Goal: Task Accomplishment & Management: Complete application form

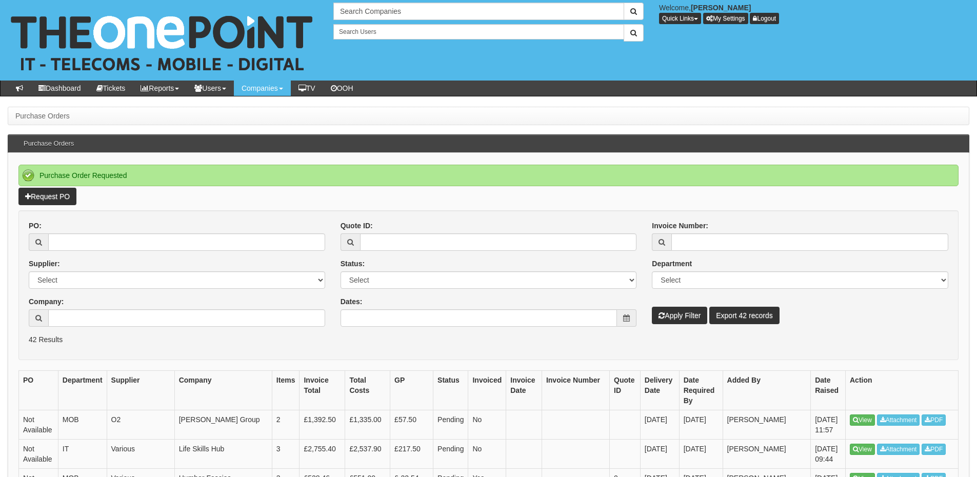
scroll to position [51, 0]
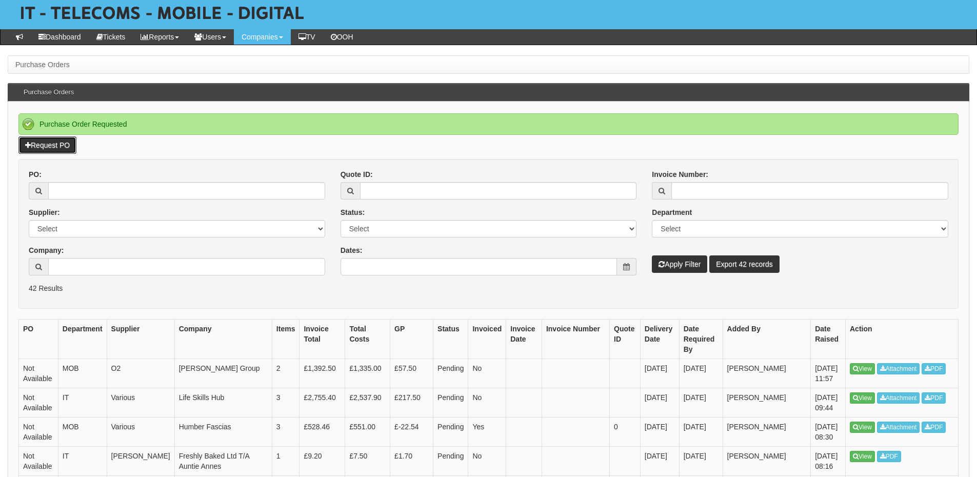
click at [52, 143] on link "Request PO" at bounding box center [47, 144] width 58 height 17
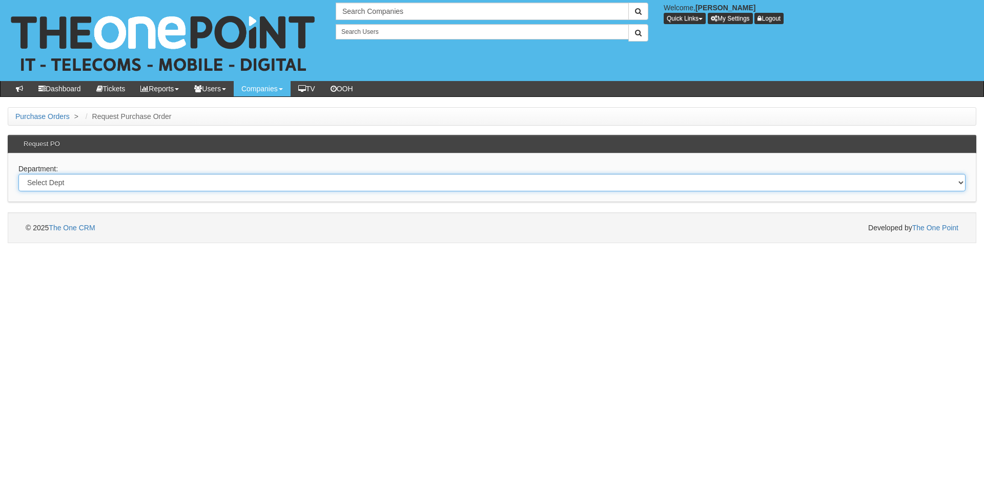
click at [203, 183] on select "Select Dept Digital Internal IT Mobiles Marketing Telecoms" at bounding box center [492, 182] width 948 height 17
select select "?pipeID=&dept=MOB"
click at [18, 174] on select "Select Dept Digital Internal IT Mobiles Marketing Telecoms" at bounding box center [492, 182] width 948 height 17
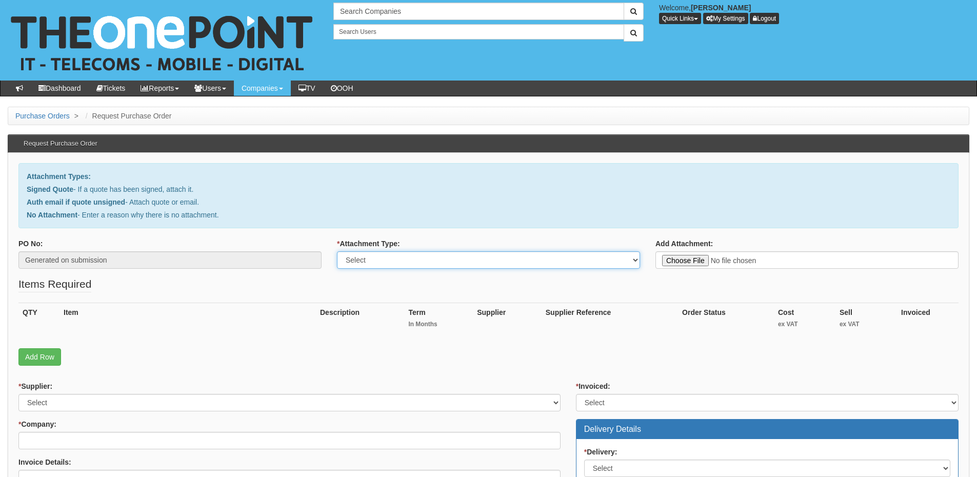
click at [409, 264] on select "Select Signed Quote Auth email with quote if unsigned No Attachment" at bounding box center [488, 259] width 303 height 17
click at [337, 251] on select "Select Signed Quote Auth email with quote if unsigned No Attachment" at bounding box center [488, 259] width 303 height 17
click at [468, 255] on select "Select Signed Quote Auth email with quote if unsigned No Attachment" at bounding box center [488, 259] width 303 height 17
select select "No Attachment"
click at [337, 251] on select "Select Signed Quote Auth email with quote if unsigned No Attachment" at bounding box center [488, 259] width 303 height 17
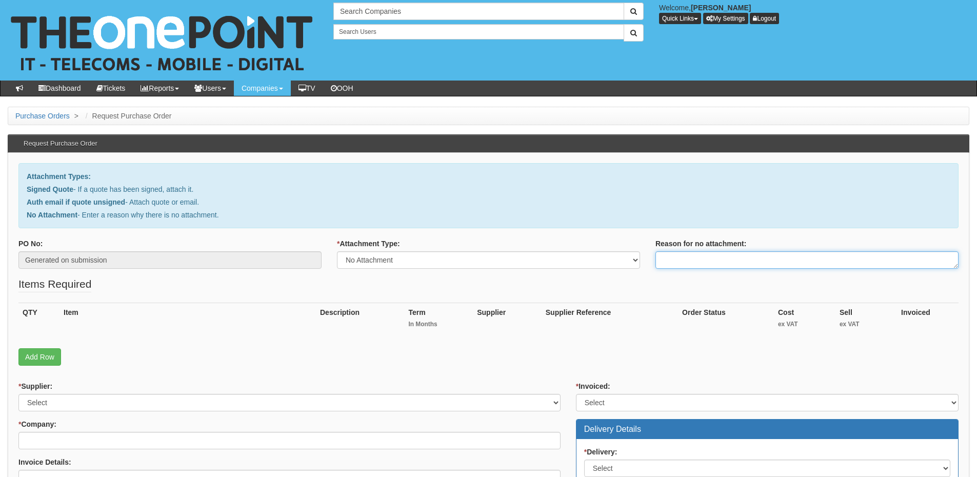
click at [681, 259] on textarea "Reason for no attachment:" at bounding box center [806, 259] width 303 height 17
click at [761, 256] on textarea "Linked to ticket 413377" at bounding box center [806, 259] width 303 height 17
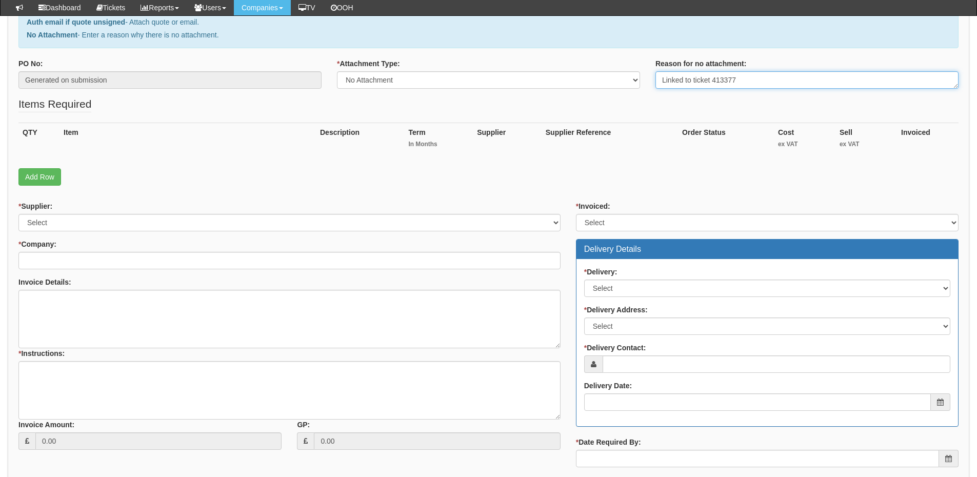
type textarea "Linked to ticket 413377"
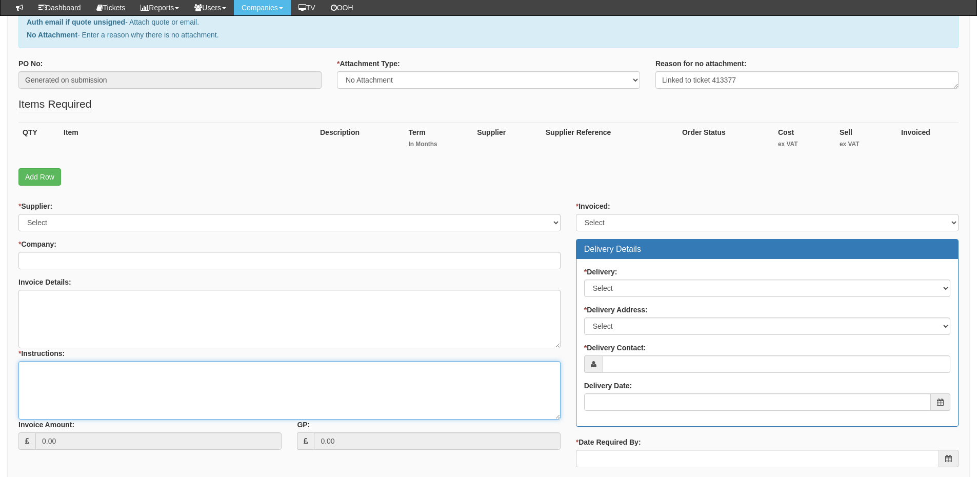
click at [117, 384] on textarea "* Instructions:" at bounding box center [289, 390] width 542 height 58
paste textarea "Linked to ticket 413377"
type textarea "Linked to ticket 413377"
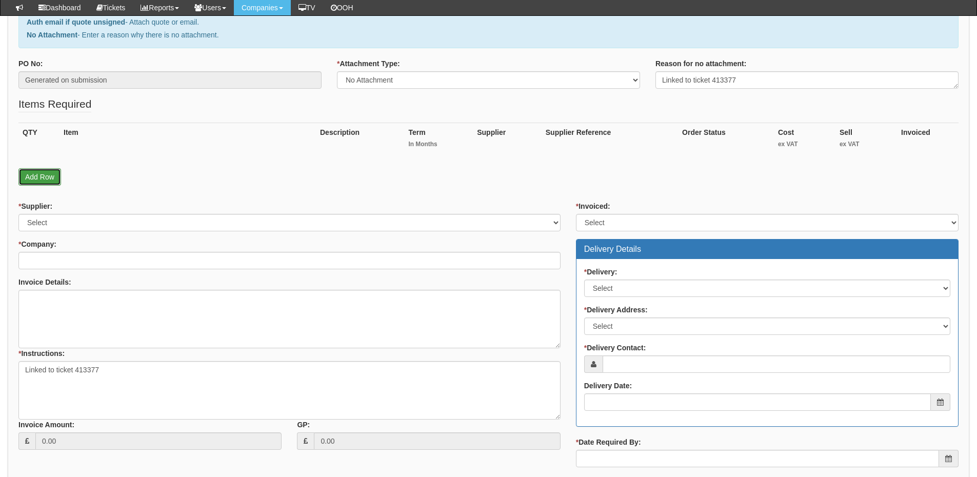
click at [35, 178] on link "Add Row" at bounding box center [39, 176] width 43 height 17
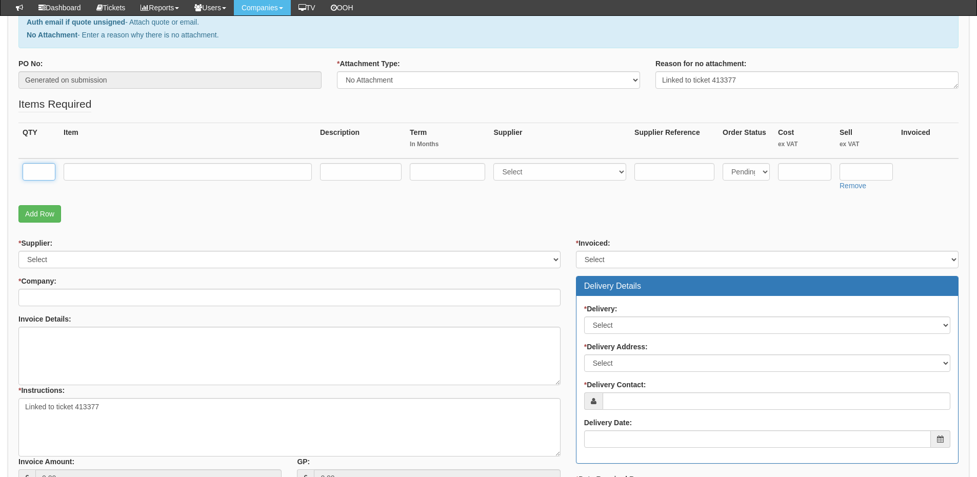
click at [35, 173] on input "text" at bounding box center [39, 171] width 33 height 17
type input "5"
click at [125, 176] on input "text" at bounding box center [188, 171] width 248 height 17
paste input "EE Team Plan"
type input "EE Team Plan 3GB pooled"
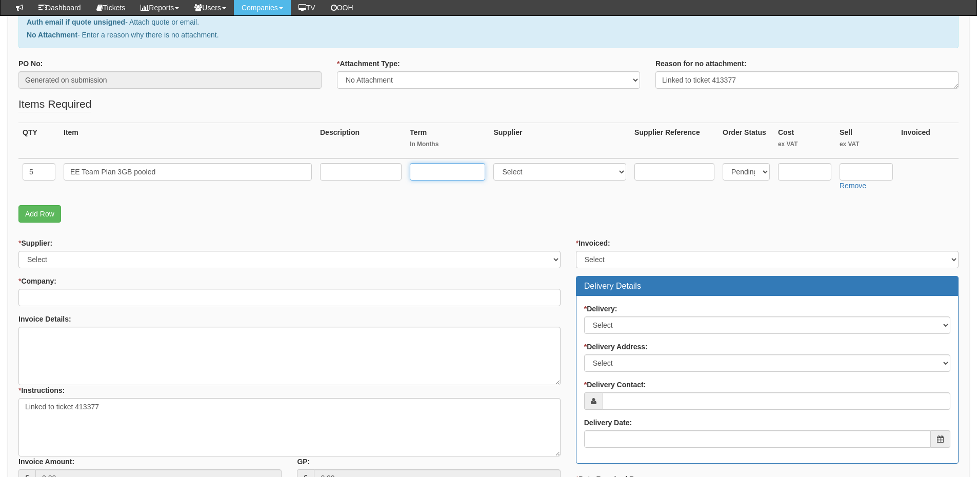
click at [444, 172] on input "text" at bounding box center [447, 171] width 75 height 17
type input "1"
click at [372, 170] on input "text" at bounding box center [361, 171] width 82 height 17
type input "£23 p/m"
click at [523, 176] on select "Select 123 REG.co.uk 1Password 3 4Gon AA Jones Electric Ltd Abzorb Access Group…" at bounding box center [559, 171] width 133 height 17
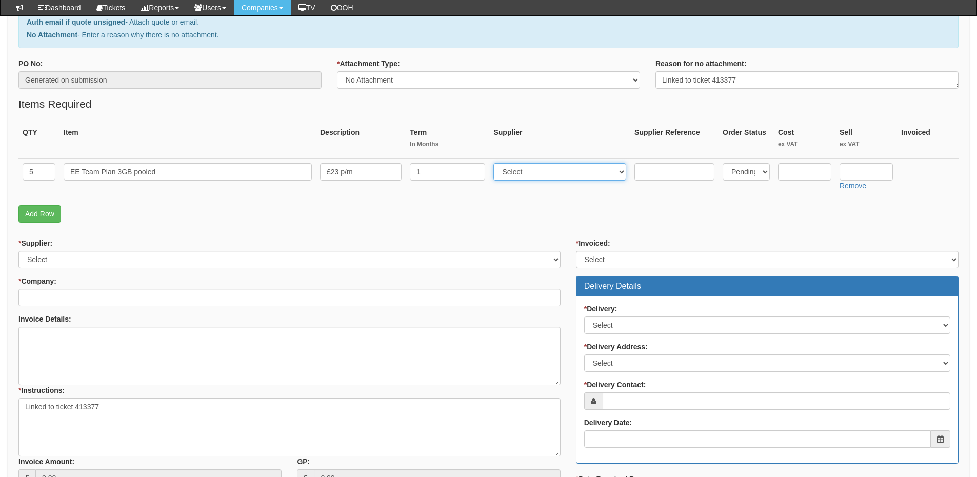
select select "316"
click at [496, 163] on select "Select 123 REG.co.uk 1Password 3 4Gon AA Jones Electric Ltd Abzorb Access Group…" at bounding box center [559, 171] width 133 height 17
click at [868, 170] on input "text" at bounding box center [865, 171] width 53 height 17
click at [819, 163] on input "text" at bounding box center [804, 171] width 53 height 17
type input "10.35"
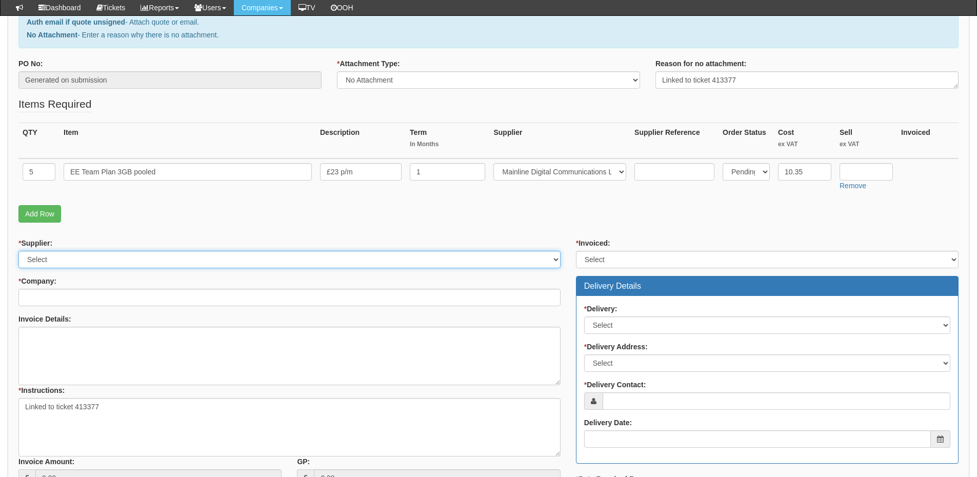
click at [94, 260] on select "Select 123 REG.co.uk 1Password 3 4Gon AA Jones Electric Ltd Abzorb Access Group…" at bounding box center [289, 259] width 542 height 17
select select "316"
click at [18, 251] on select "Select 123 REG.co.uk 1Password 3 4Gon AA Jones Electric Ltd Abzorb Access Group…" at bounding box center [289, 259] width 542 height 17
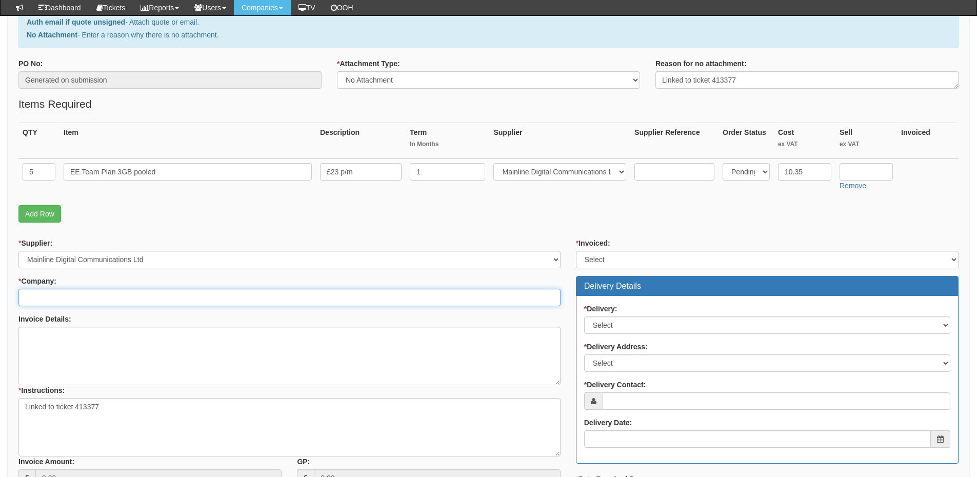
click at [88, 289] on input "* Company:" at bounding box center [289, 297] width 542 height 17
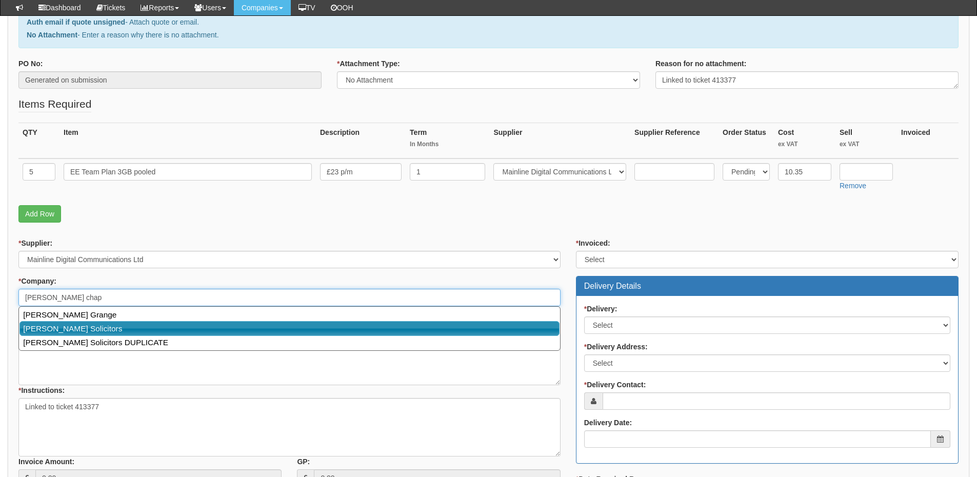
click at [93, 324] on link "Wilkin Chapman Solicitors" at bounding box center [289, 328] width 540 height 15
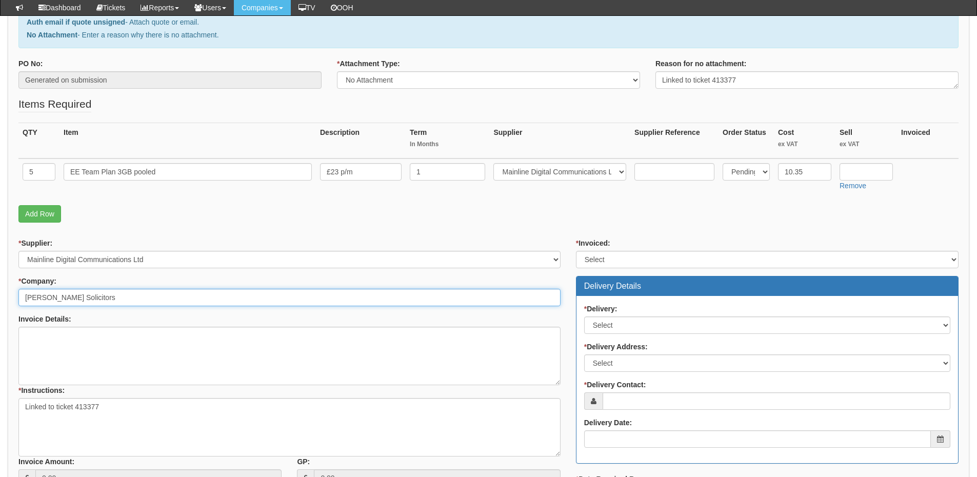
type input "[PERSON_NAME] Solicitors"
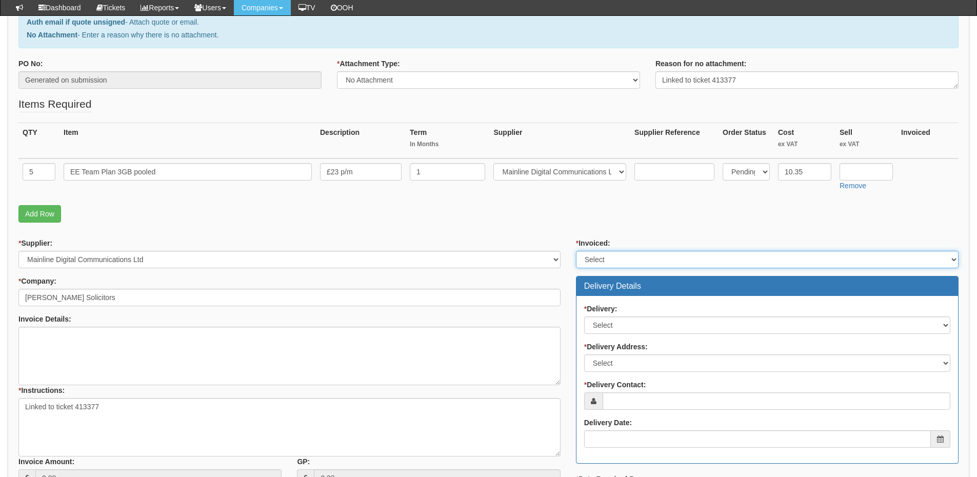
drag, startPoint x: 609, startPoint y: 255, endPoint x: 611, endPoint y: 264, distance: 8.9
click at [609, 255] on select "Select Yes No N/A STB (part of order)" at bounding box center [767, 259] width 382 height 17
click at [576, 251] on select "Select Yes No N/A STB (part of order)" at bounding box center [767, 259] width 382 height 17
click at [606, 258] on select "Select Yes No N/A STB (part of order)" at bounding box center [767, 259] width 382 height 17
select select "2"
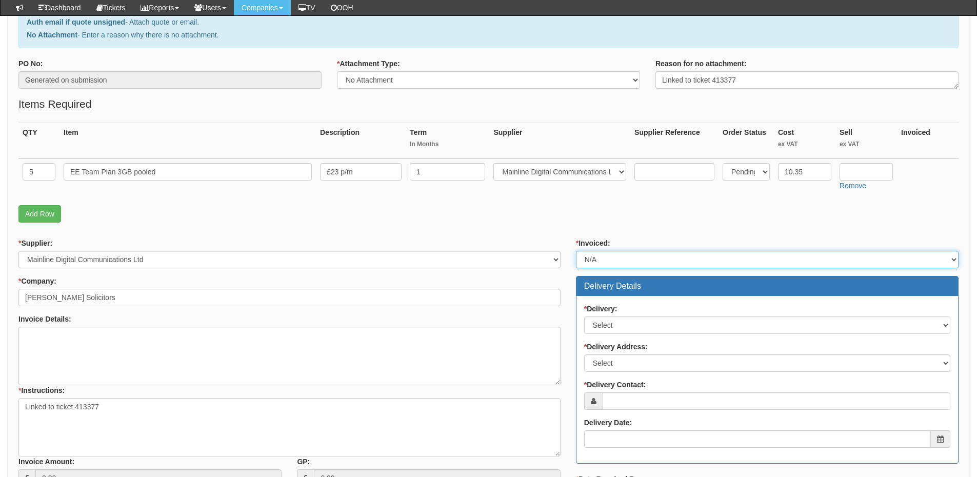
click at [576, 251] on select "Select Yes No N/A STB (part of order)" at bounding box center [767, 259] width 382 height 17
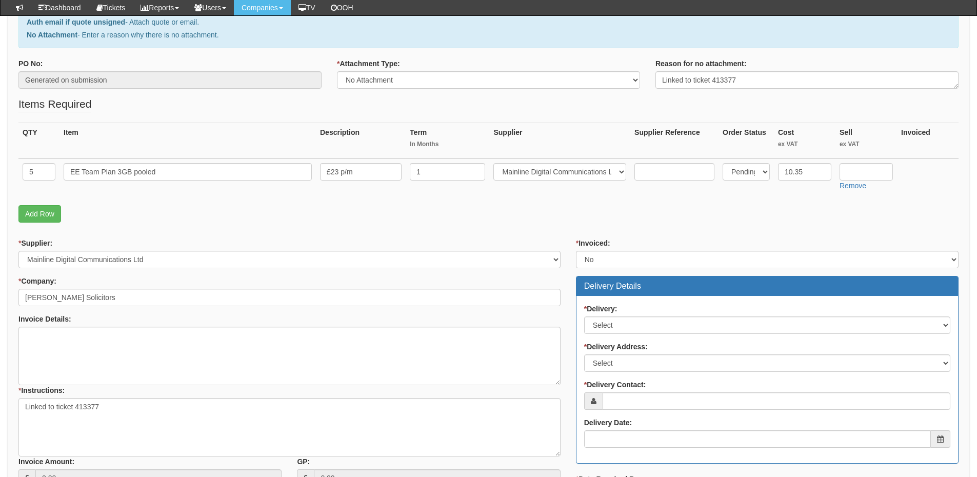
drag, startPoint x: 606, startPoint y: 309, endPoint x: 609, endPoint y: 320, distance: 12.2
click at [609, 315] on div "* Delivery: Select No Not Applicable Yes" at bounding box center [767, 319] width 366 height 30
drag, startPoint x: 609, startPoint y: 320, endPoint x: 611, endPoint y: 331, distance: 10.5
click at [609, 320] on select "Select No Not Applicable Yes" at bounding box center [767, 324] width 366 height 17
select select "3"
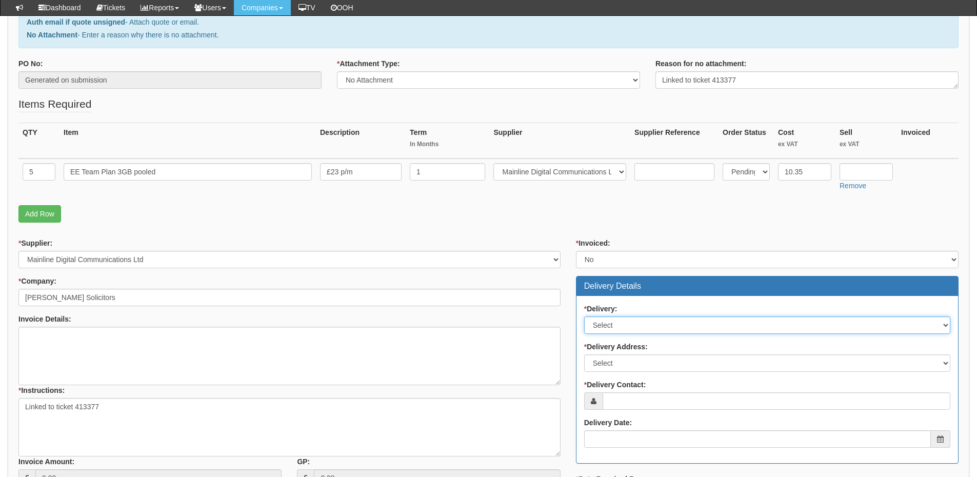
click at [584, 316] on select "Select No Not Applicable Yes" at bounding box center [767, 324] width 366 height 17
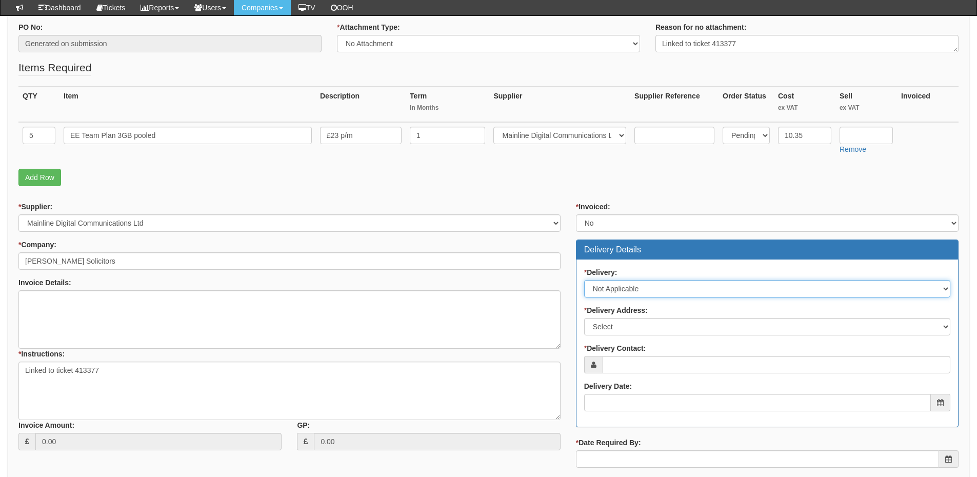
scroll to position [256, 0]
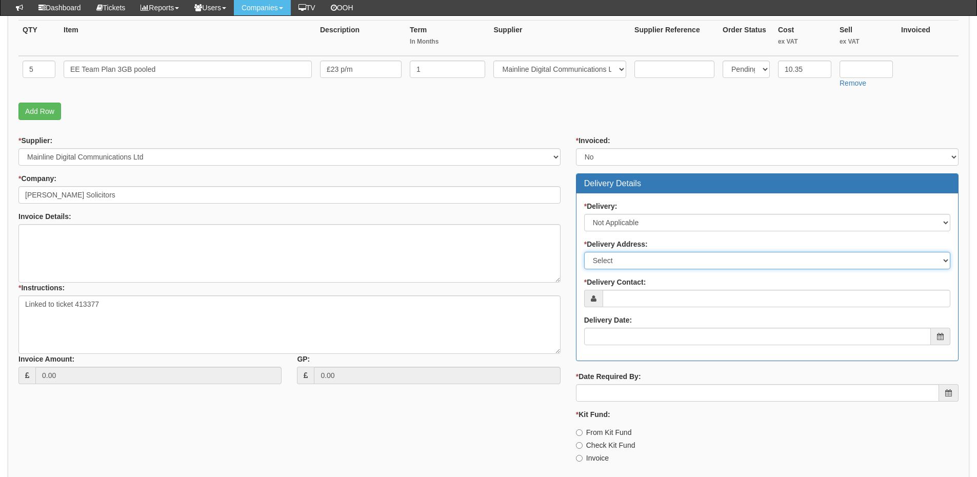
drag, startPoint x: 618, startPoint y: 262, endPoint x: 620, endPoint y: 269, distance: 7.0
click at [618, 262] on select "Select Not Applicable Main Address - DN31 2LJ Other" at bounding box center [767, 260] width 366 height 17
select select "N/A"
click at [584, 252] on select "Select Not Applicable Main Address - DN31 2LJ Other" at bounding box center [767, 260] width 366 height 17
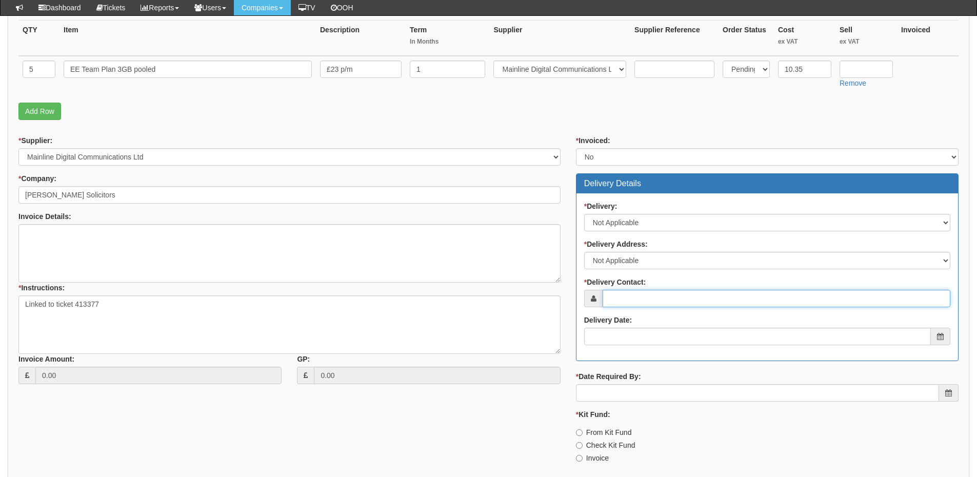
click at [623, 303] on input "* Delivery Contact:" at bounding box center [776, 298] width 348 height 17
click at [631, 290] on input "* Delivery Contact:" at bounding box center [776, 298] width 348 height 17
paste input "EE Team Plan"
type input "EE Team Plan"
click at [647, 301] on input "* Delivery Contact:" at bounding box center [776, 298] width 348 height 17
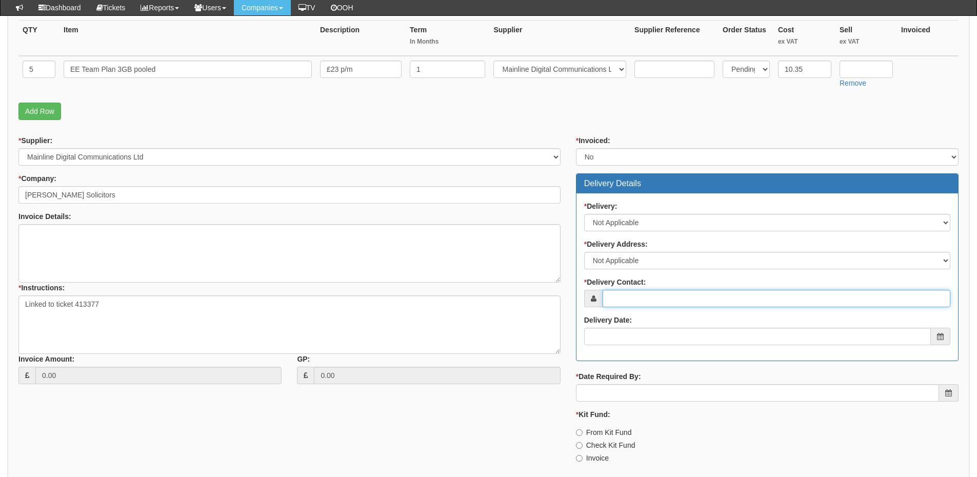
paste input "Luke Griffin"
type input "Luke Griffin"
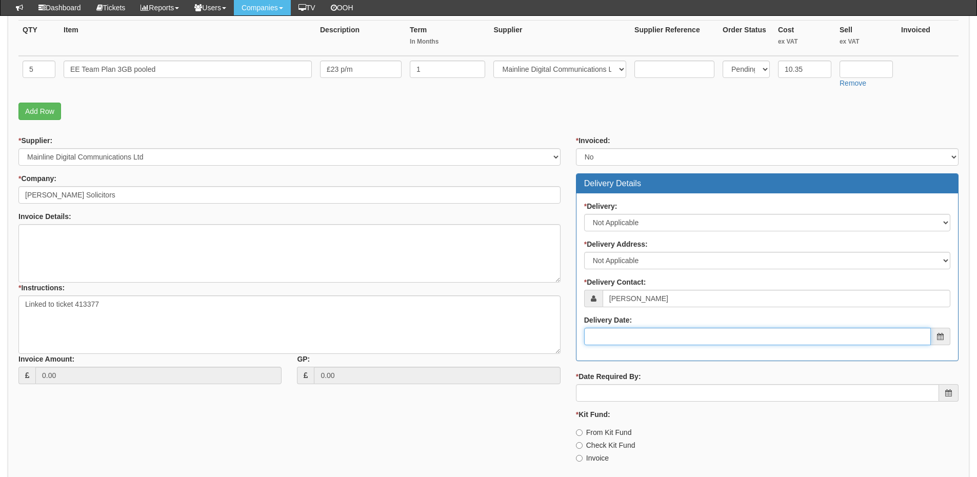
click at [637, 336] on input "Delivery Date:" at bounding box center [757, 336] width 347 height 17
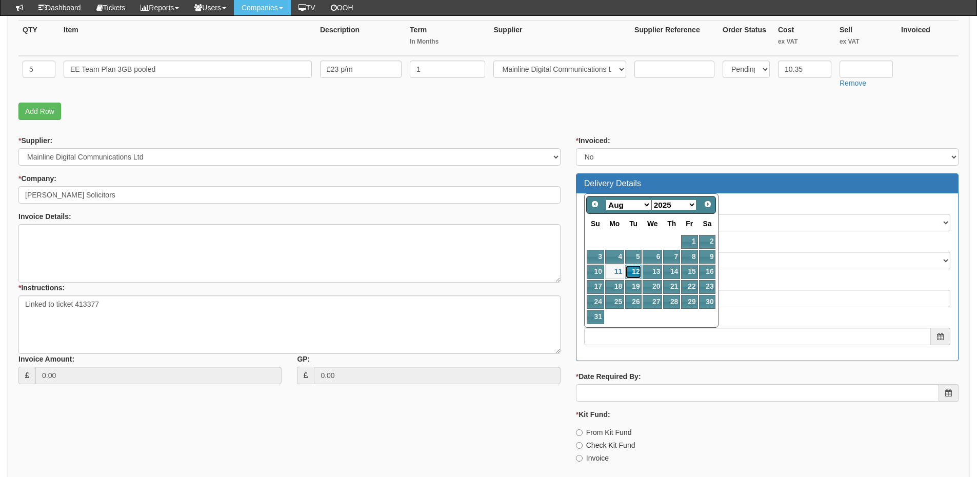
click at [637, 274] on link "12" at bounding box center [633, 272] width 16 height 14
type input "2025-08-12"
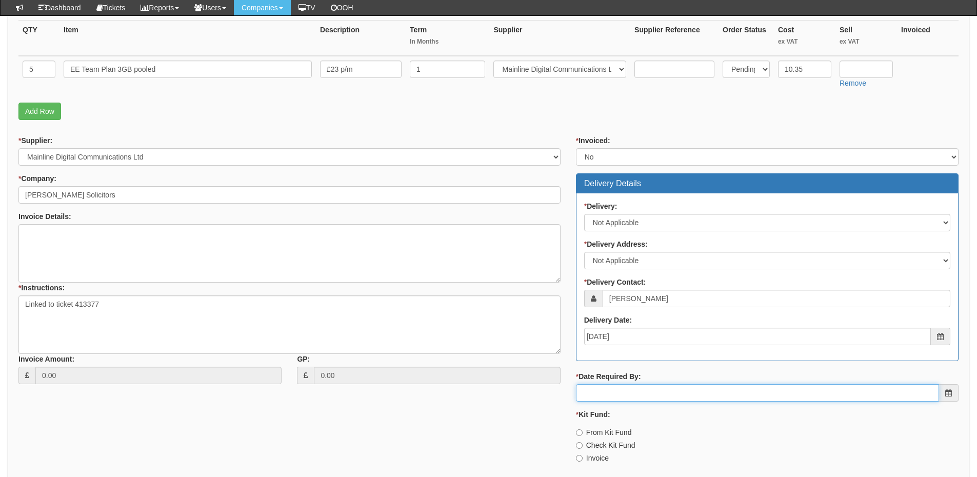
click at [640, 389] on input "* Date Required By:" at bounding box center [757, 392] width 363 height 17
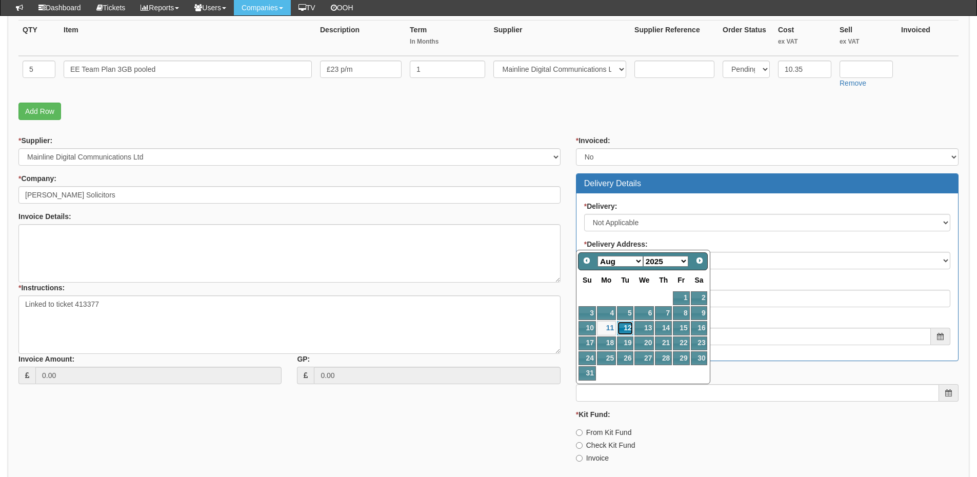
click at [623, 323] on link "12" at bounding box center [625, 328] width 16 height 14
type input "2025-08-12"
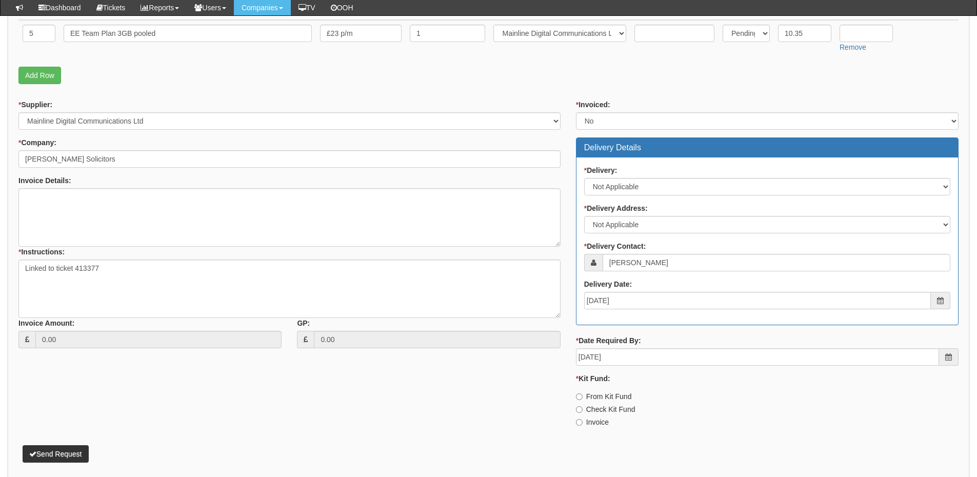
scroll to position [335, 0]
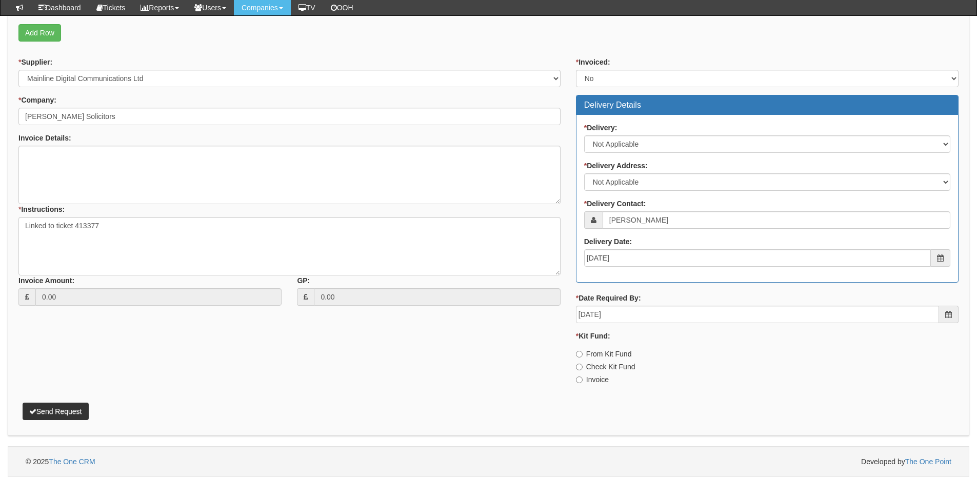
click at [592, 380] on label "Invoice" at bounding box center [592, 379] width 33 height 10
click at [582, 357] on input "Invoice" at bounding box center [579, 354] width 7 height 7
radio input "true"
click at [67, 413] on button "Send Request" at bounding box center [56, 410] width 66 height 17
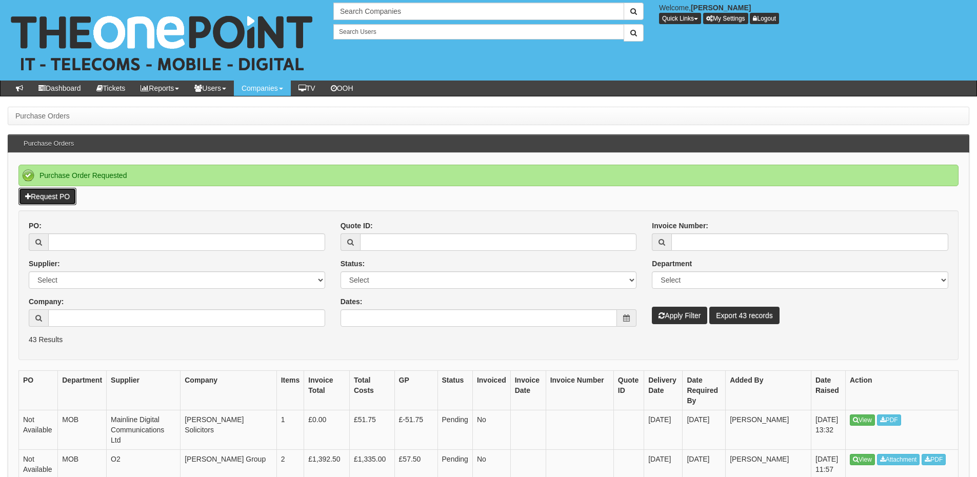
click at [55, 200] on link "Request PO" at bounding box center [47, 196] width 58 height 17
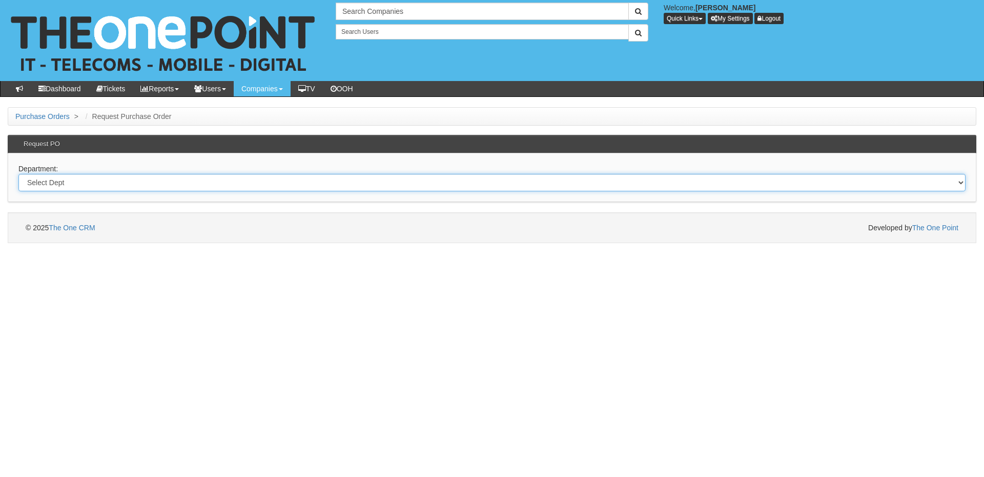
click at [124, 181] on select "Select Dept Digital Internal IT Mobiles Marketing Telecoms" at bounding box center [492, 182] width 948 height 17
select select "?pipeID=&dept=IT"
click at [18, 174] on select "Select Dept Digital Internal IT Mobiles Marketing Telecoms" at bounding box center [492, 182] width 948 height 17
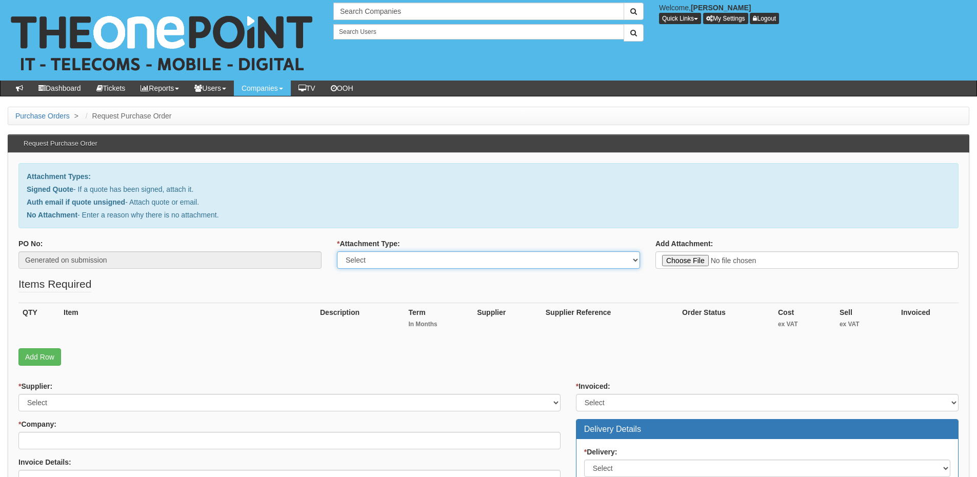
click at [392, 264] on select "Select Signed Quote Auth email with quote if unsigned No Attachment" at bounding box center [488, 259] width 303 height 17
select select "Signed Quote"
click at [337, 251] on select "Select Signed Quote Auth email with quote if unsigned No Attachment" at bounding box center [488, 259] width 303 height 17
type input "C:\fakepath\Hako Machines Ltd - Teams Room Licenses.pdf"
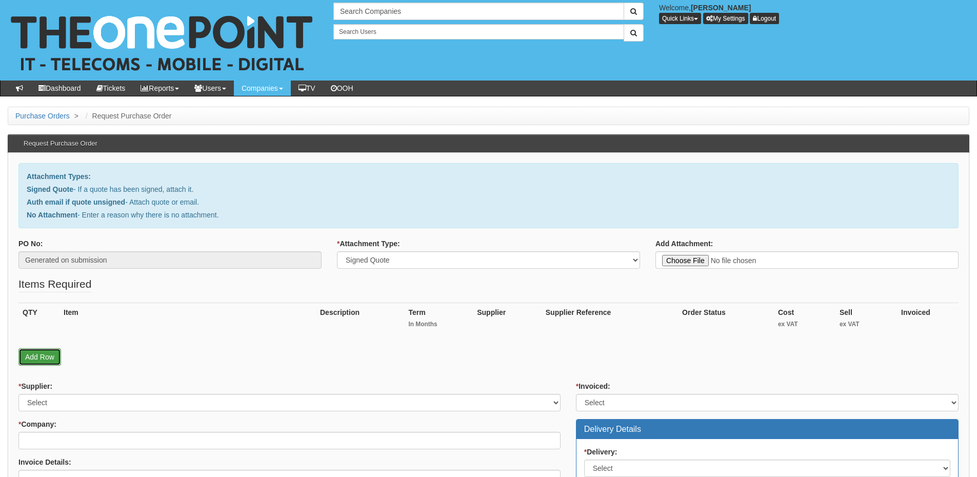
click at [33, 357] on link "Add Row" at bounding box center [39, 356] width 43 height 17
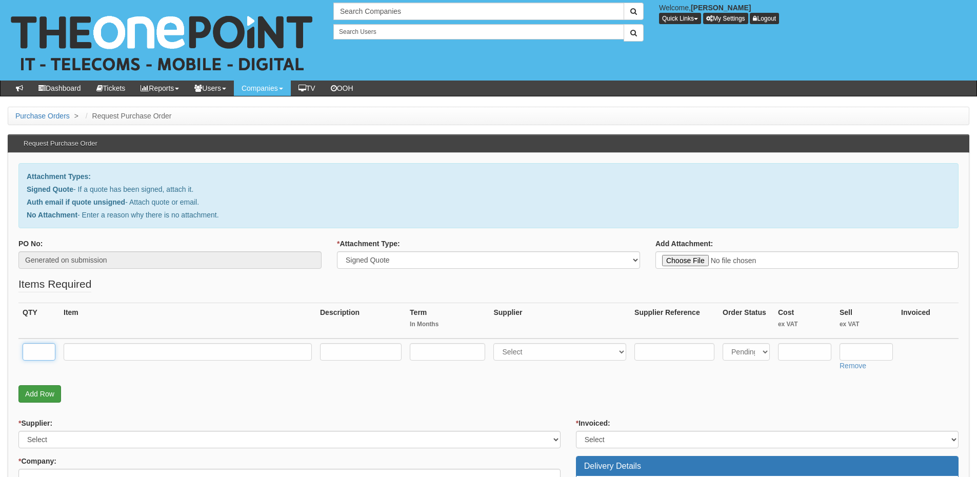
click at [33, 357] on input "text" at bounding box center [39, 351] width 33 height 17
type input "5"
click at [142, 357] on input "text" at bounding box center [188, 351] width 248 height 17
click at [84, 355] on input "text" at bounding box center [188, 351] width 248 height 17
paste input "Microsoft Teams Rooms Pro"
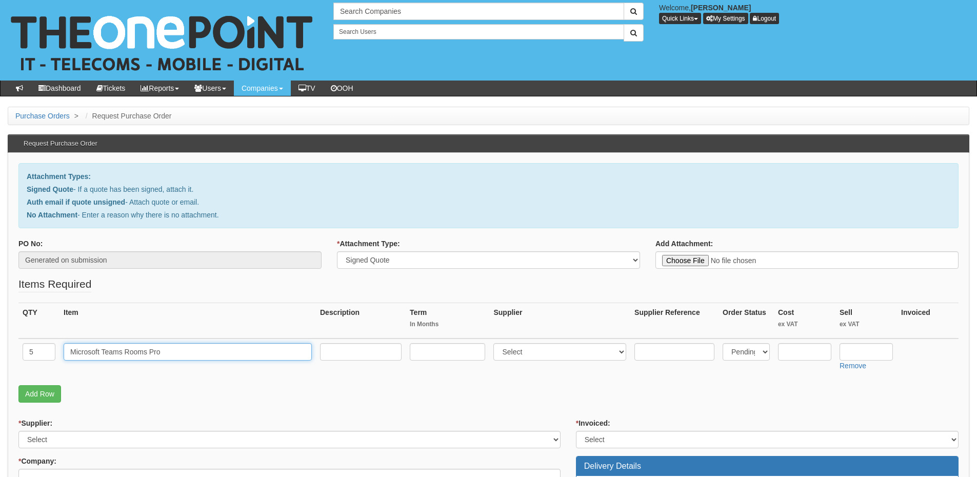
type input "Microsoft Teams Rooms Pro"
click at [432, 352] on input "text" at bounding box center [447, 351] width 75 height 17
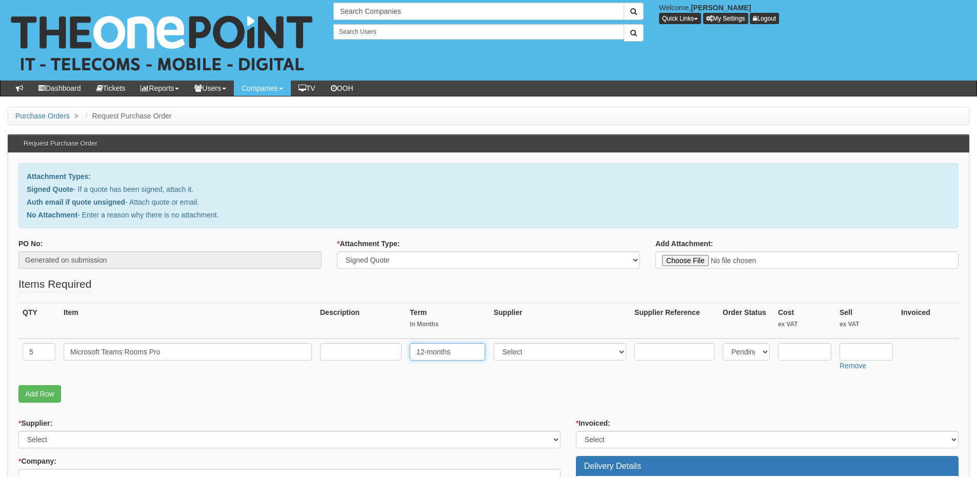
type input "12-months"
click at [346, 352] on input "text" at bounding box center [361, 351] width 82 height 17
type input "12- months"
click at [471, 355] on input "12-months" at bounding box center [447, 351] width 75 height 17
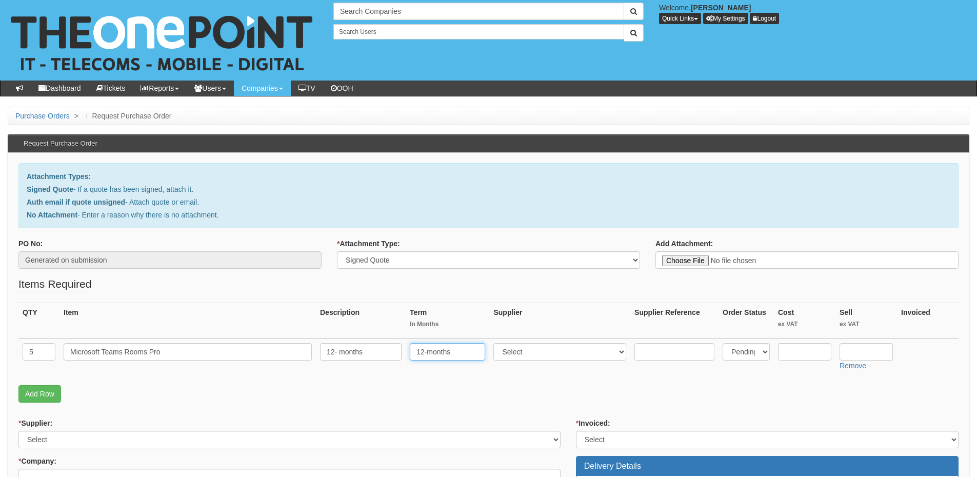
click at [470, 355] on input "12-months" at bounding box center [447, 351] width 75 height 17
type input "12"
click at [517, 354] on select "Select 123 REG.co.uk 1Password 3 4Gon AA Jones Electric Ltd Abzorb Access Group…" at bounding box center [559, 351] width 133 height 17
select select "291"
click at [496, 343] on select "Select 123 REG.co.uk 1Password 3 4Gon AA Jones Electric Ltd Abzorb Access Group…" at bounding box center [559, 351] width 133 height 17
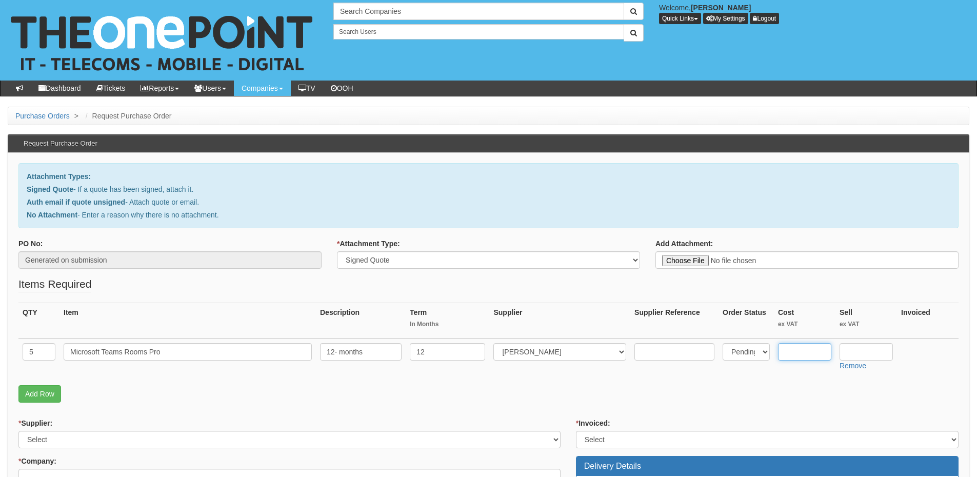
click at [798, 349] on input "text" at bounding box center [804, 351] width 53 height 17
type input "26.39"
click at [869, 351] on input "text" at bounding box center [865, 351] width 53 height 17
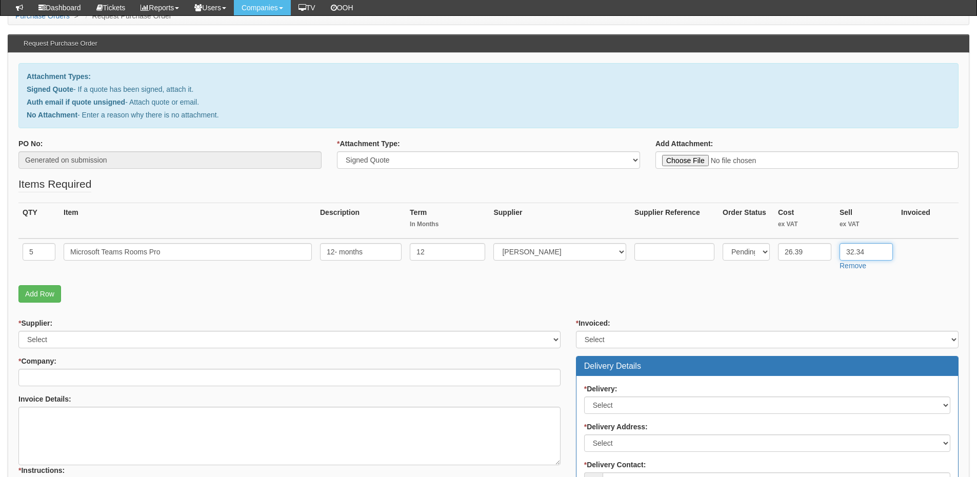
scroll to position [154, 0]
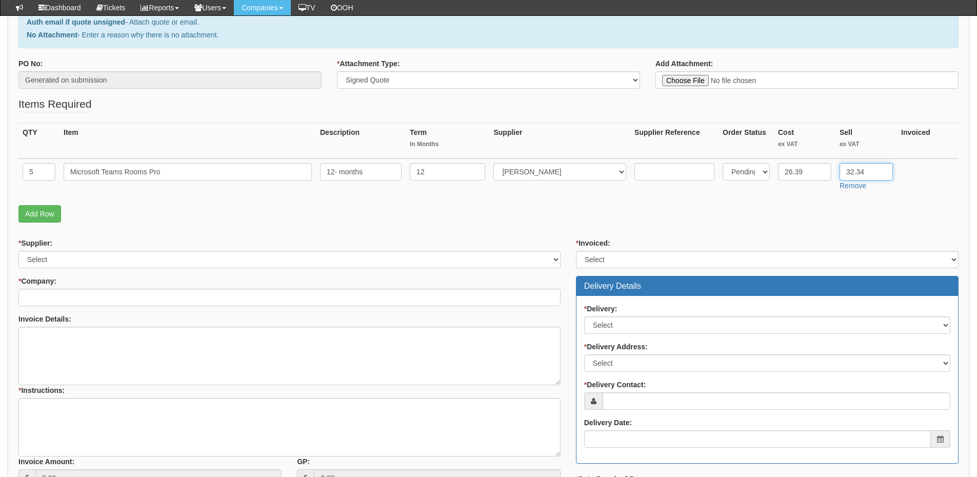
type input "32.34"
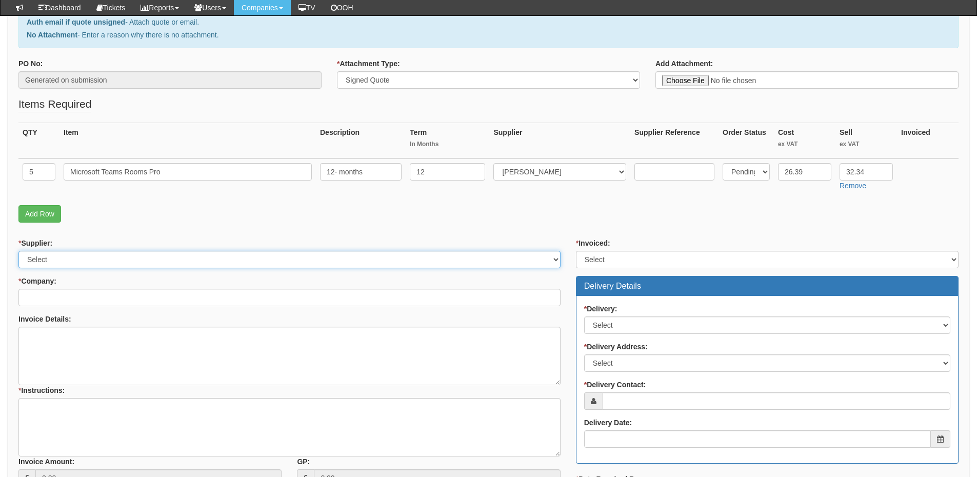
click at [73, 260] on select "Select 123 REG.co.uk 1Password 3 4Gon AA Jones Electric Ltd Abzorb Access Group…" at bounding box center [289, 259] width 542 height 17
select select "291"
click at [18, 251] on select "Select 123 REG.co.uk 1Password 3 4Gon AA Jones Electric Ltd Abzorb Access Group…" at bounding box center [289, 259] width 542 height 17
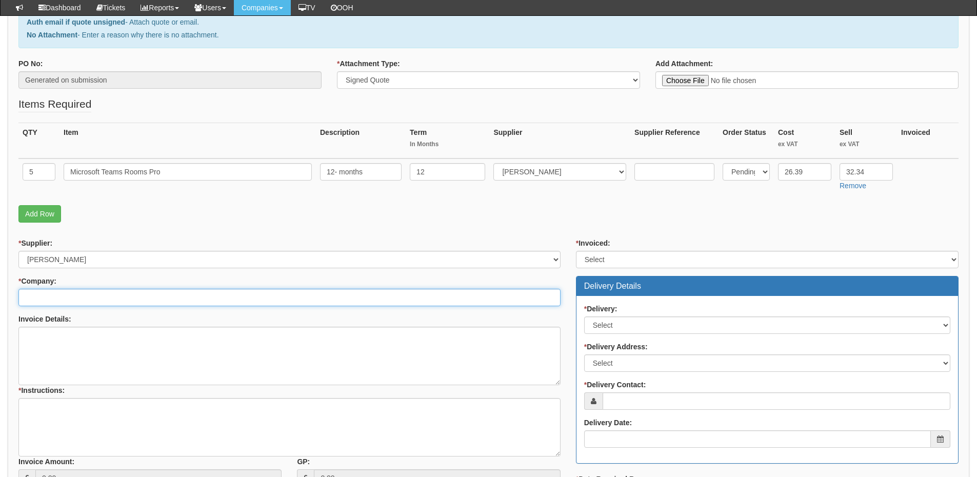
click at [76, 303] on input "* Company:" at bounding box center [289, 297] width 542 height 17
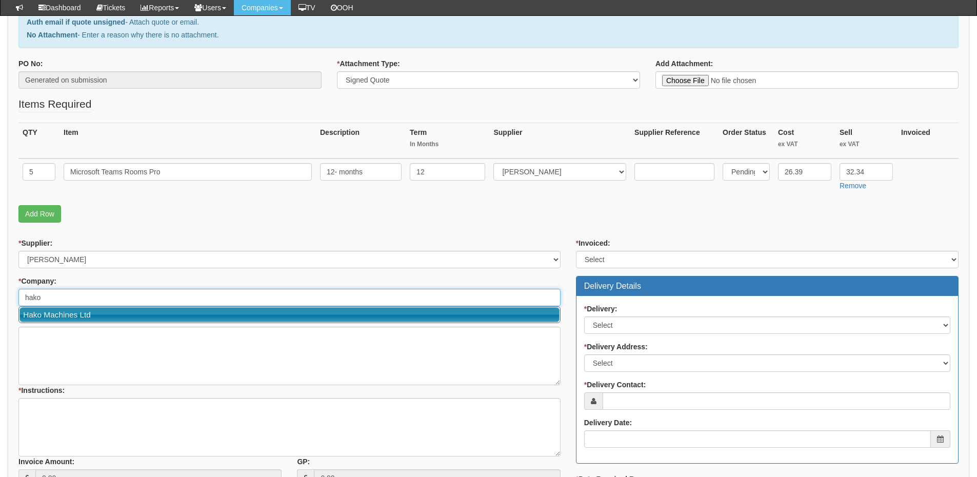
click at [77, 314] on link "Hako Machines Ltd" at bounding box center [289, 314] width 540 height 15
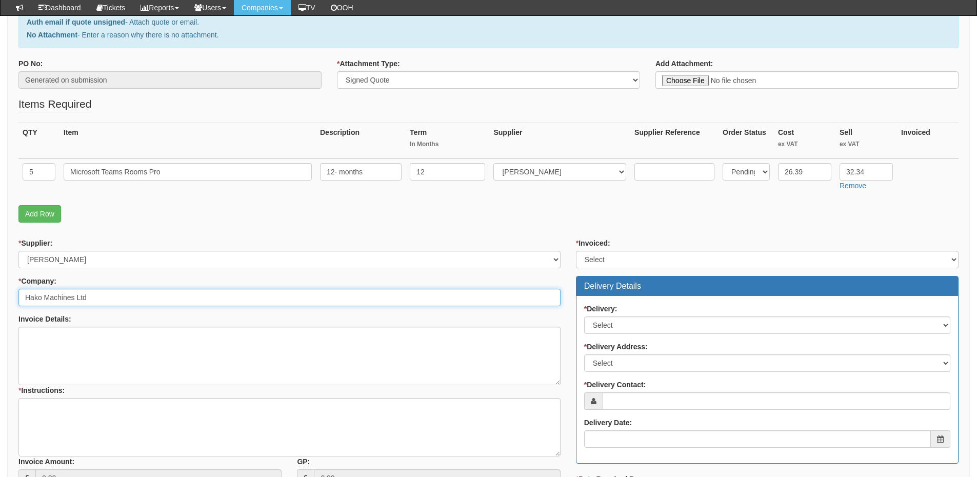
type input "Hako Machines Ltd"
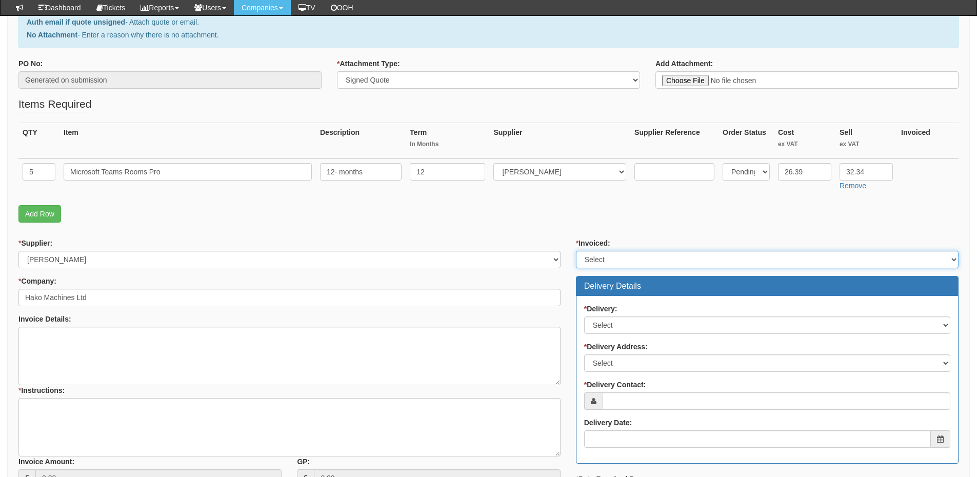
click at [602, 259] on select "Select Yes No N/A STB (part of order)" at bounding box center [767, 259] width 382 height 17
select select "2"
click at [576, 251] on select "Select Yes No N/A STB (part of order)" at bounding box center [767, 259] width 382 height 17
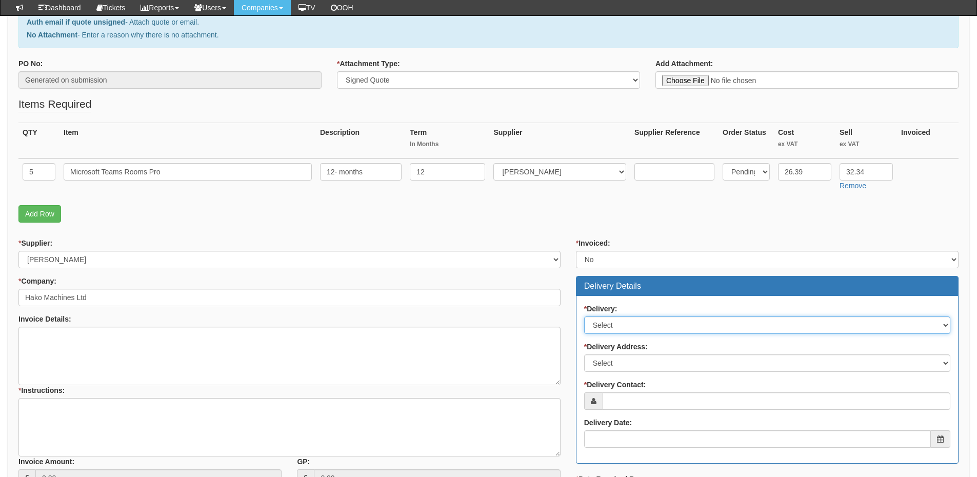
click at [611, 328] on select "Select No Not Applicable Yes" at bounding box center [767, 324] width 366 height 17
select select "3"
click at [584, 316] on select "Select No Not Applicable Yes" at bounding box center [767, 324] width 366 height 17
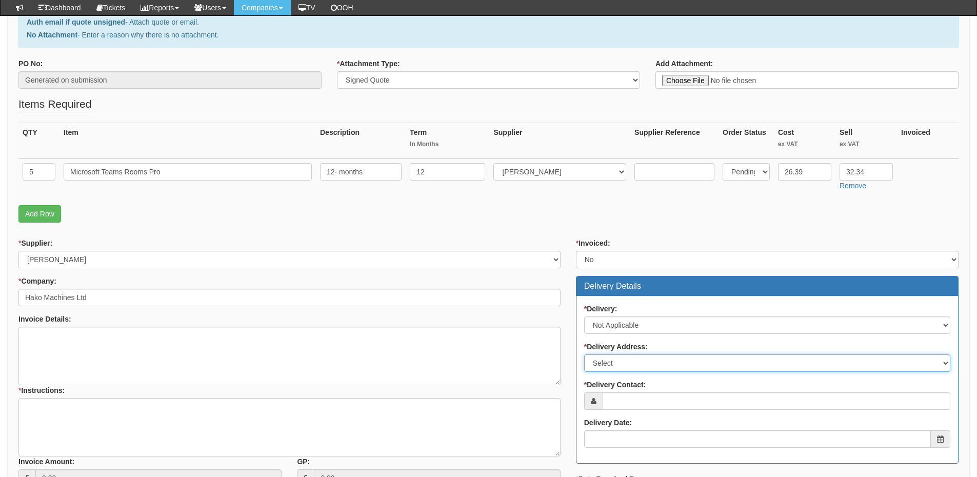
click at [611, 362] on select "Select Not Applicable Main Address - NN67UD Other" at bounding box center [767, 362] width 366 height 17
select select "N/A"
click at [584, 354] on select "Select Not Applicable Main Address - NN67UD Other" at bounding box center [767, 362] width 366 height 17
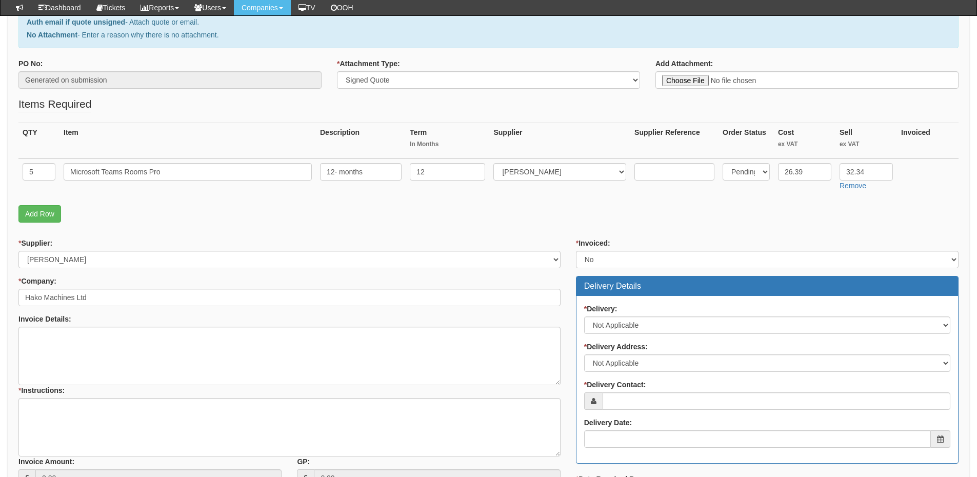
click at [624, 413] on div "* Delivery: Select No Not Applicable Yes * Delivery Address: Select Not Applica…" at bounding box center [766, 379] width 381 height 167
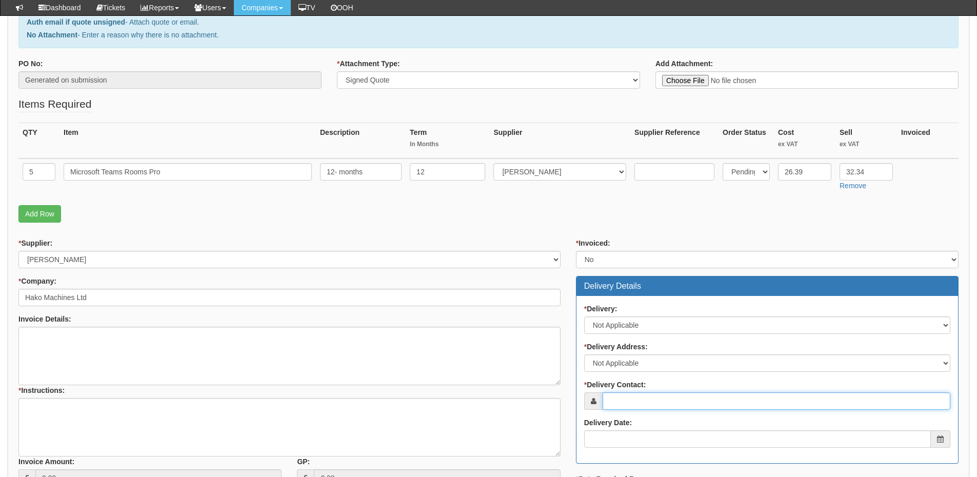
click at [624, 404] on input "* Delivery Contact:" at bounding box center [776, 400] width 348 height 17
click at [614, 396] on input "* Delivery Contact:" at bounding box center [776, 400] width 348 height 17
paste input "[PERSON_NAME]"
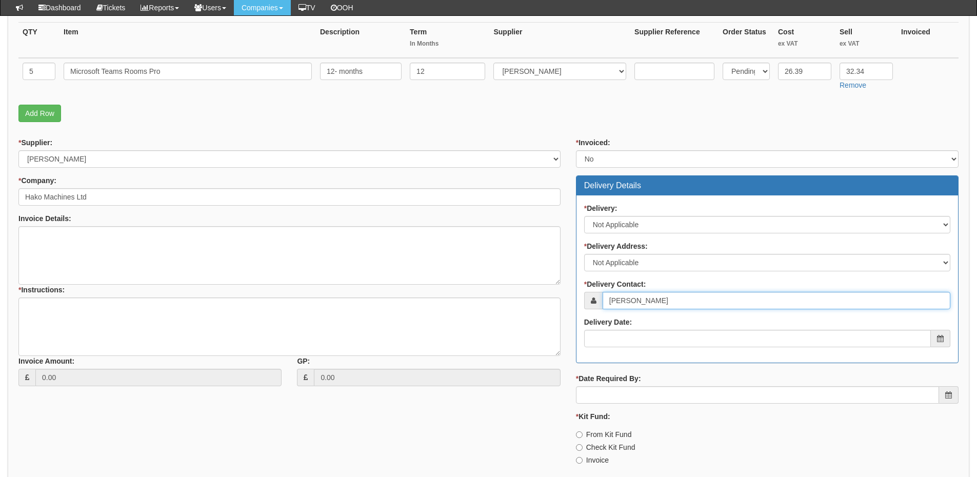
scroll to position [256, 0]
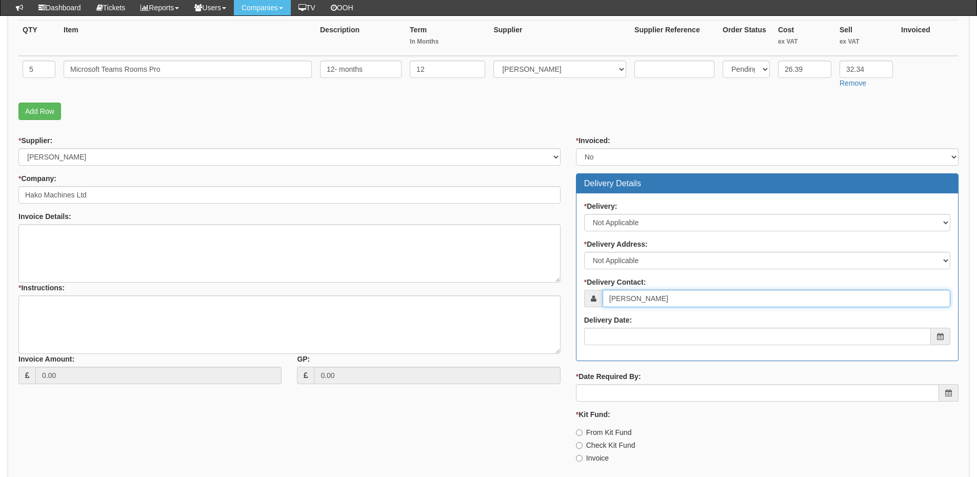
type input "[PERSON_NAME]"
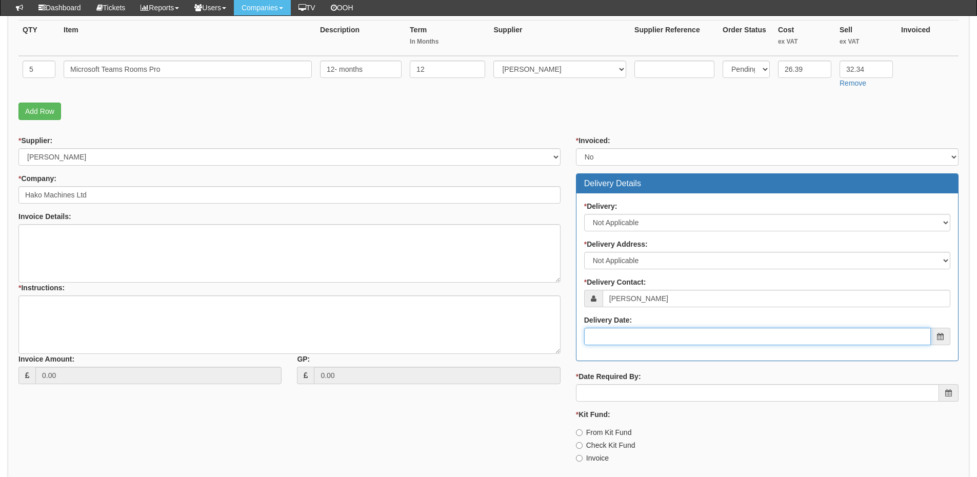
click at [630, 337] on input "Delivery Date:" at bounding box center [757, 336] width 347 height 17
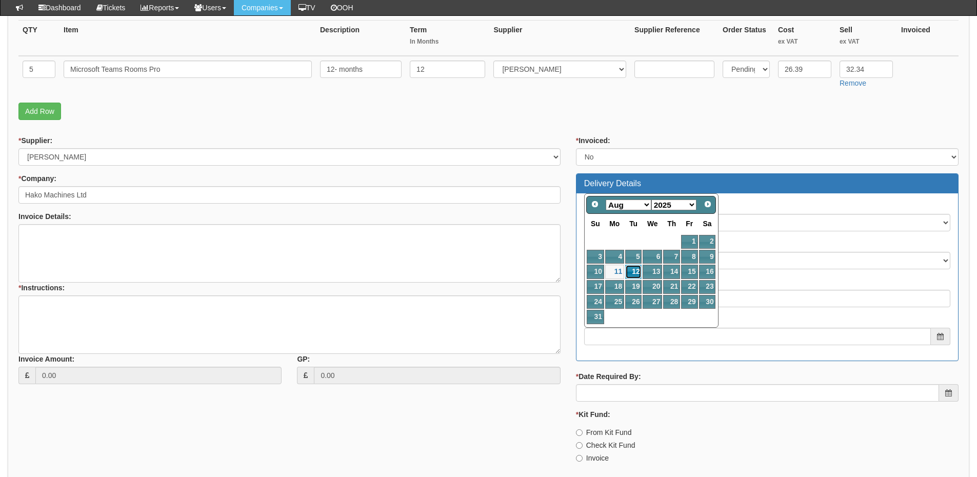
click at [638, 274] on link "12" at bounding box center [633, 272] width 16 height 14
type input "2025-08-12"
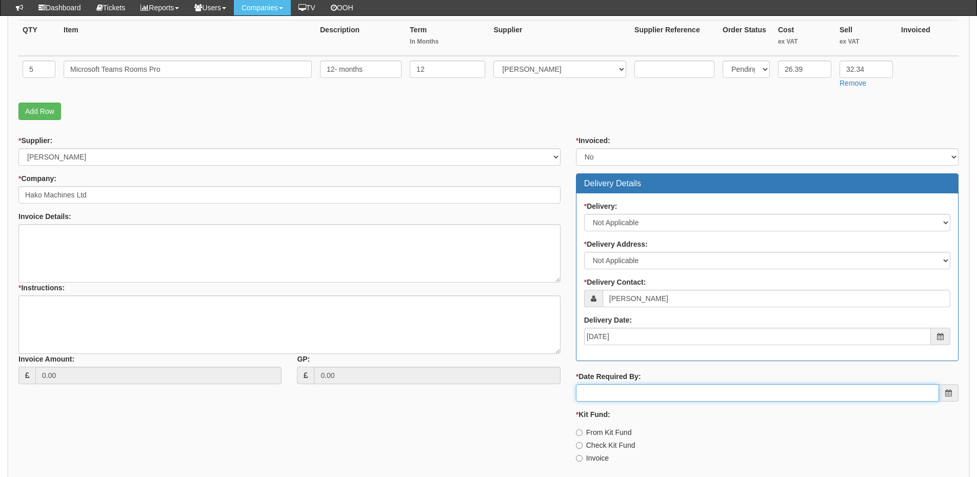
click at [633, 396] on input "* Date Required By:" at bounding box center [757, 392] width 363 height 17
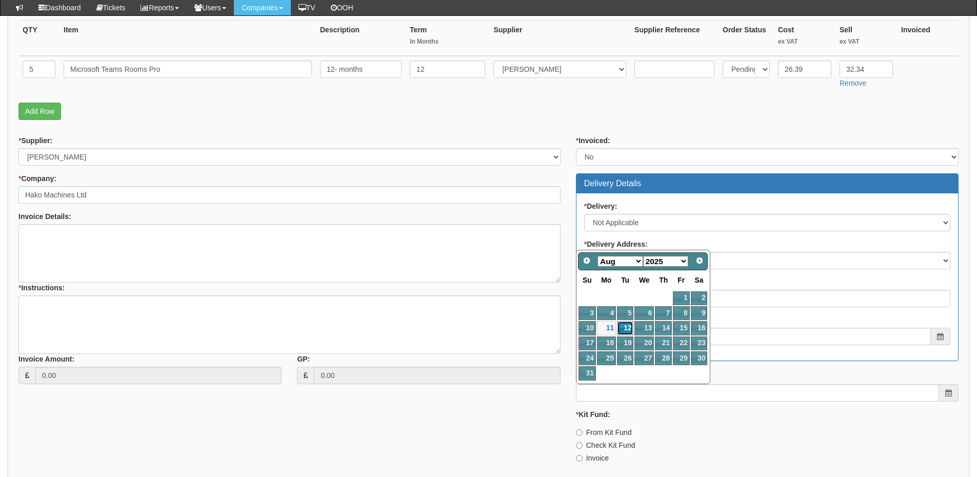
click at [627, 328] on link "12" at bounding box center [625, 328] width 16 height 14
type input "2025-08-12"
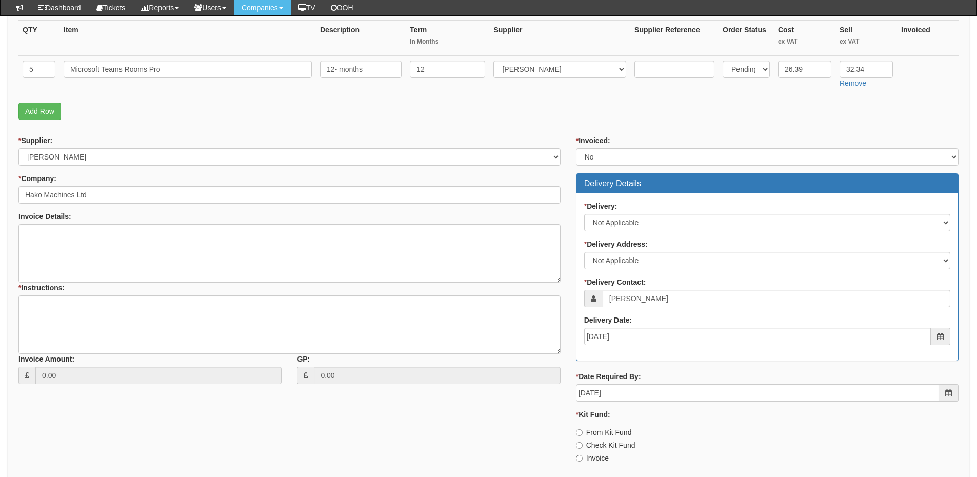
click at [603, 455] on label "Invoice" at bounding box center [592, 458] width 33 height 10
click at [582, 436] on input "Invoice" at bounding box center [579, 432] width 7 height 7
radio input "true"
click at [47, 318] on textarea "* Instructions:" at bounding box center [289, 324] width 542 height 58
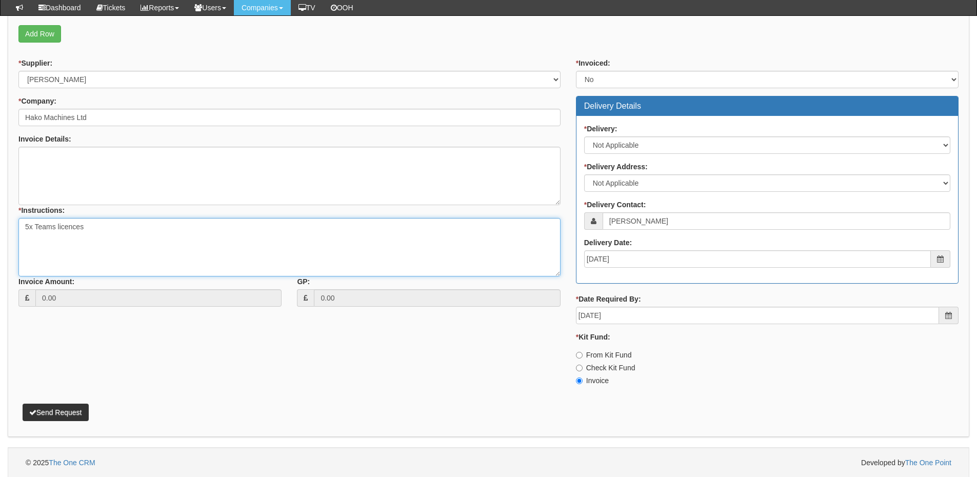
scroll to position [335, 0]
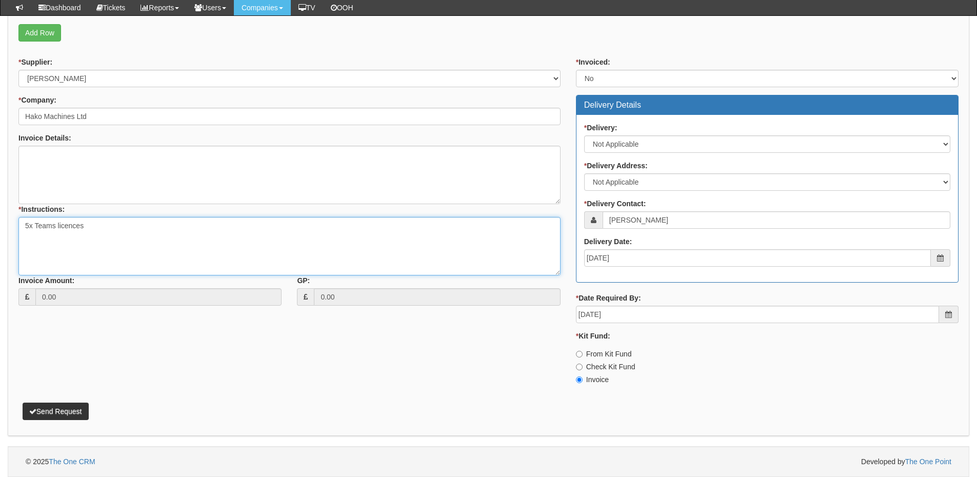
type textarea "5x Teams licences"
click at [51, 411] on button "Send Request" at bounding box center [56, 410] width 66 height 17
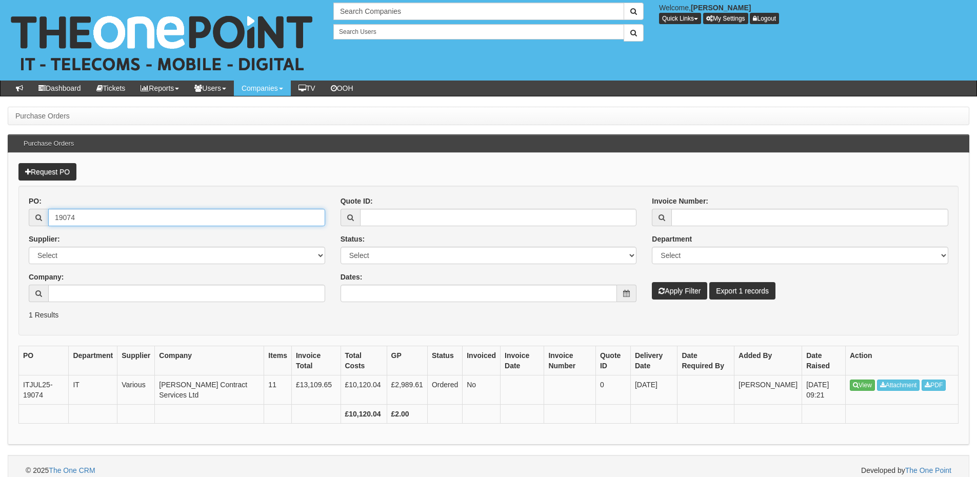
drag, startPoint x: 129, startPoint y: 219, endPoint x: -13, endPoint y: 220, distance: 141.5
click at [0, 220] on html "× Send Email × Add Appointment × Create Ticket × Create Proactive Activity × Ad…" at bounding box center [488, 243] width 977 height 486
click at [682, 284] on button "Apply Filter" at bounding box center [679, 290] width 55 height 17
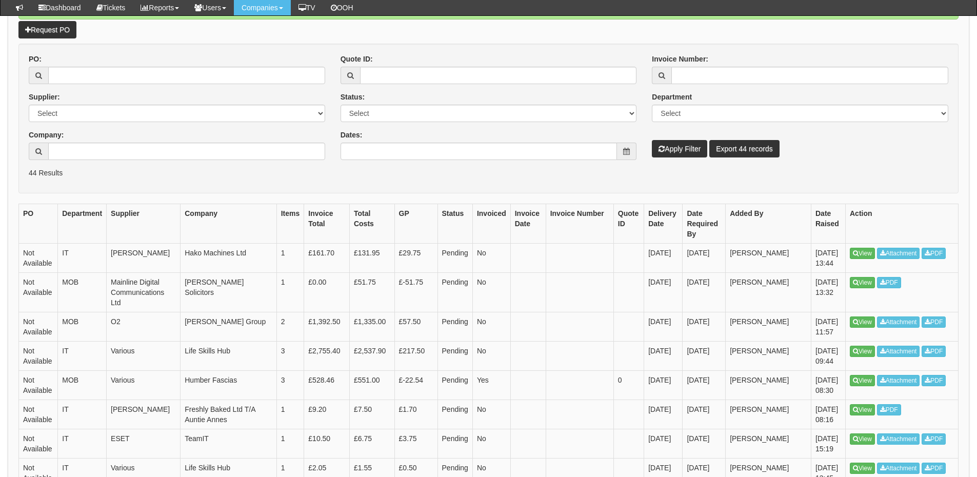
scroll to position [154, 0]
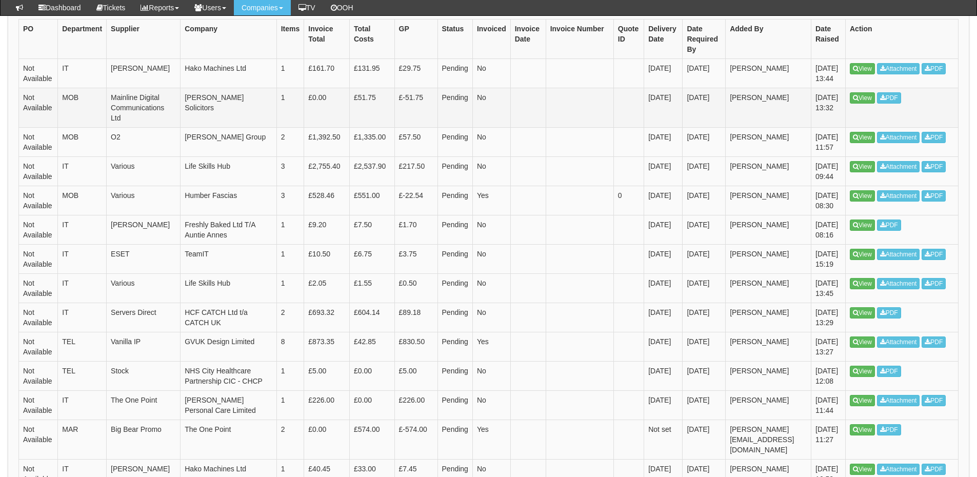
scroll to position [359, 0]
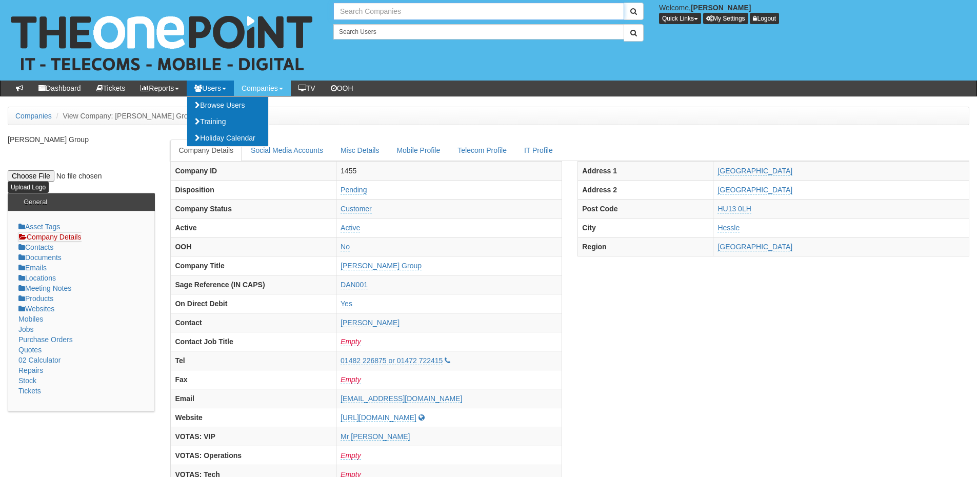
click at [371, 8] on input "text" at bounding box center [478, 11] width 291 height 17
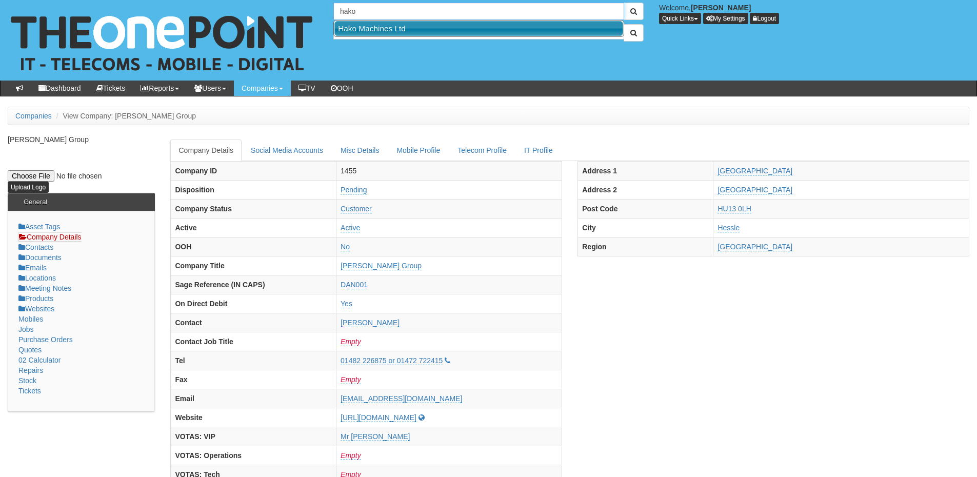
click at [369, 27] on link "Hako Machines Ltd" at bounding box center [478, 28] width 289 height 15
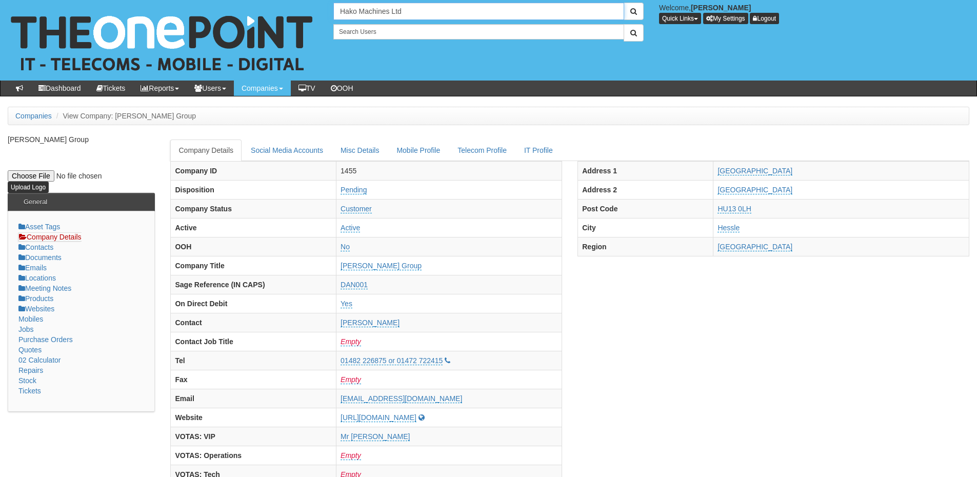
type input "Hako Machines Ltd"
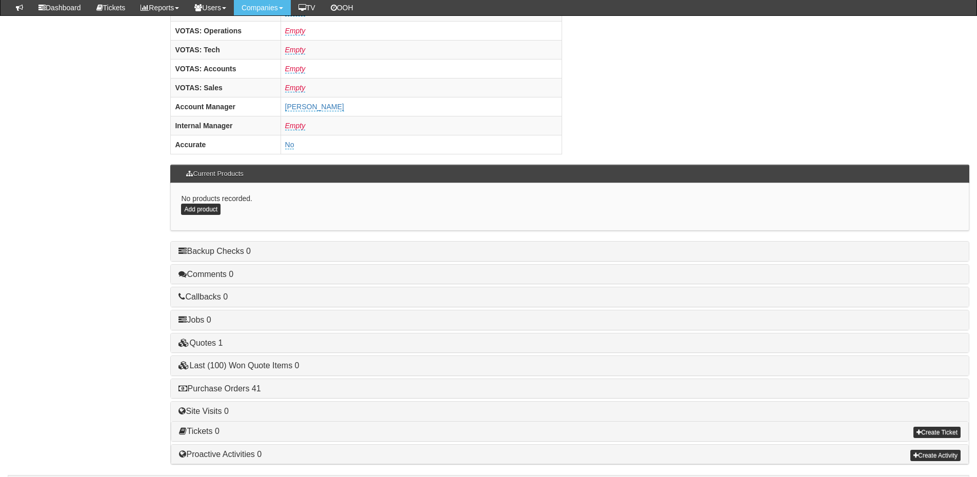
scroll to position [427, 0]
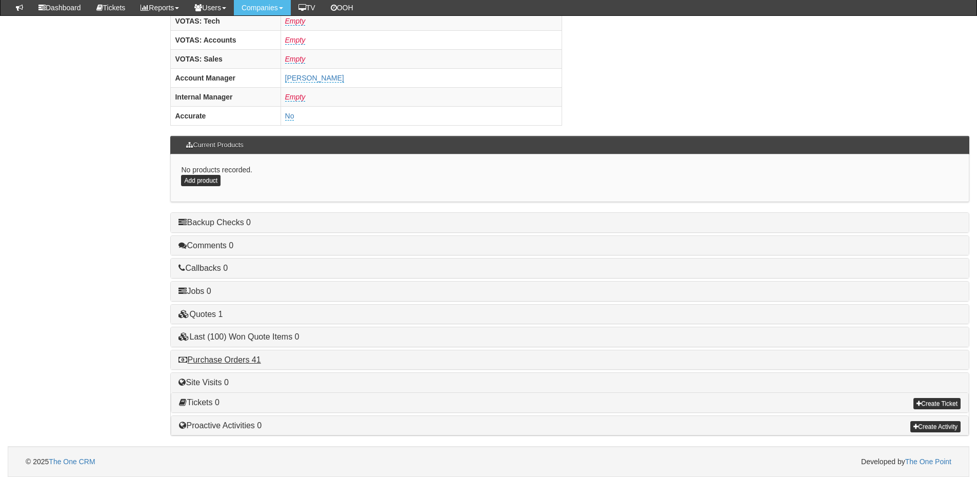
click at [246, 355] on h4 "Purchase Orders 41" at bounding box center [569, 359] width 782 height 9
click at [248, 363] on link "Purchase Orders 41" at bounding box center [219, 359] width 82 height 9
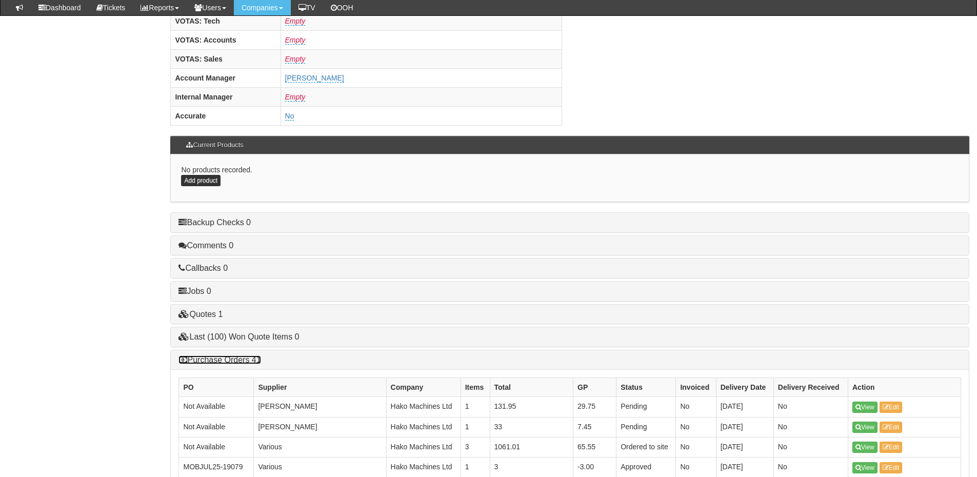
scroll to position [632, 0]
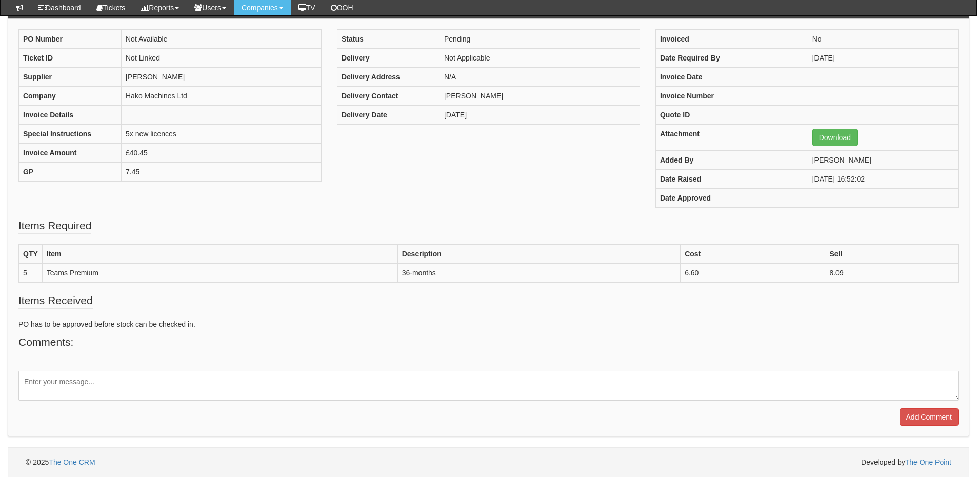
scroll to position [108, 0]
click at [85, 384] on textarea at bounding box center [488, 385] width 940 height 30
type textarea "These licences are no longer required and LS is arranging them to be cancelled"
click at [912, 409] on input "Add Comment" at bounding box center [928, 416] width 59 height 17
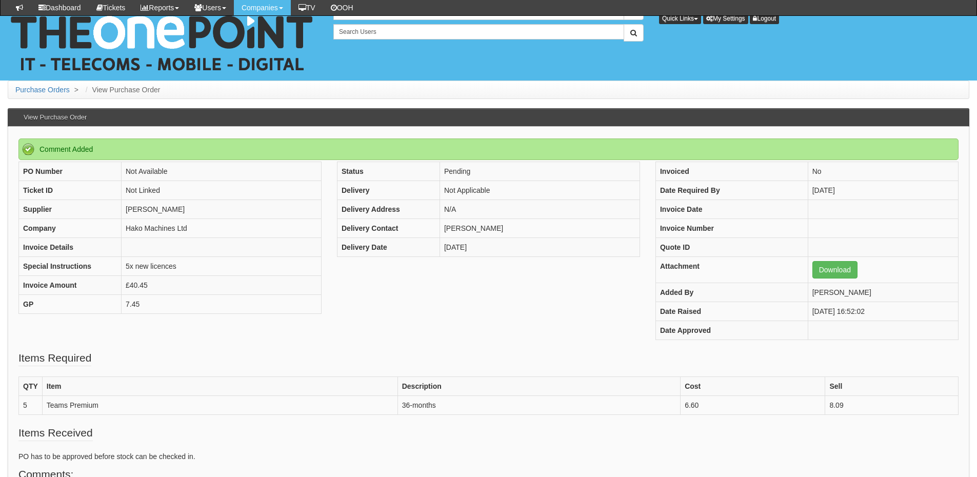
scroll to position [178, 0]
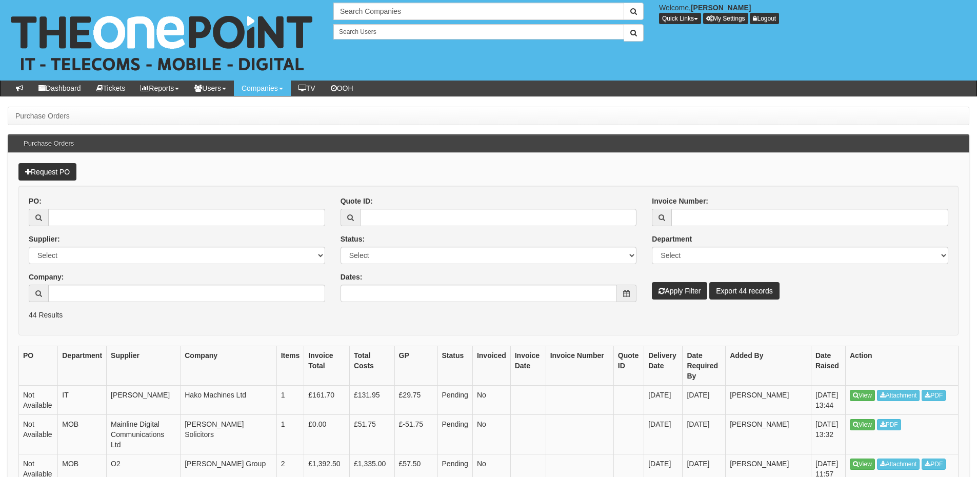
scroll to position [154, 0]
